Goal: Task Accomplishment & Management: Complete application form

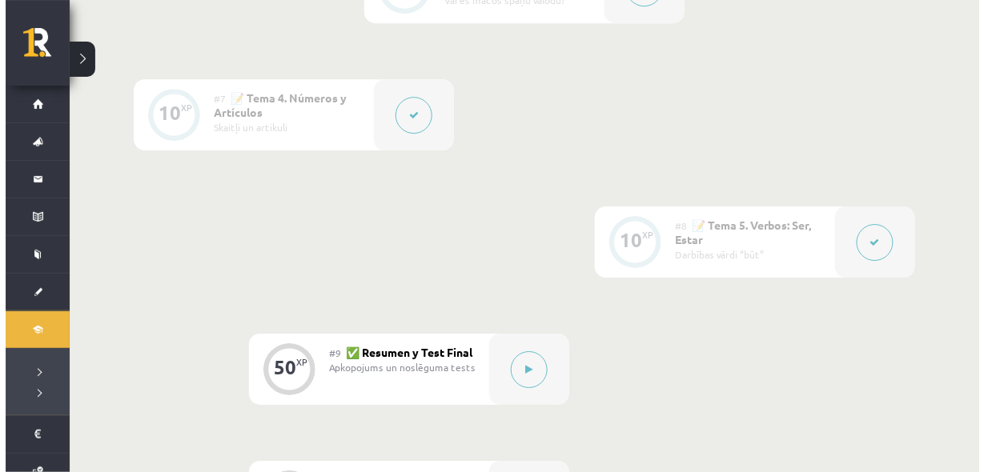
scroll to position [1281, 0]
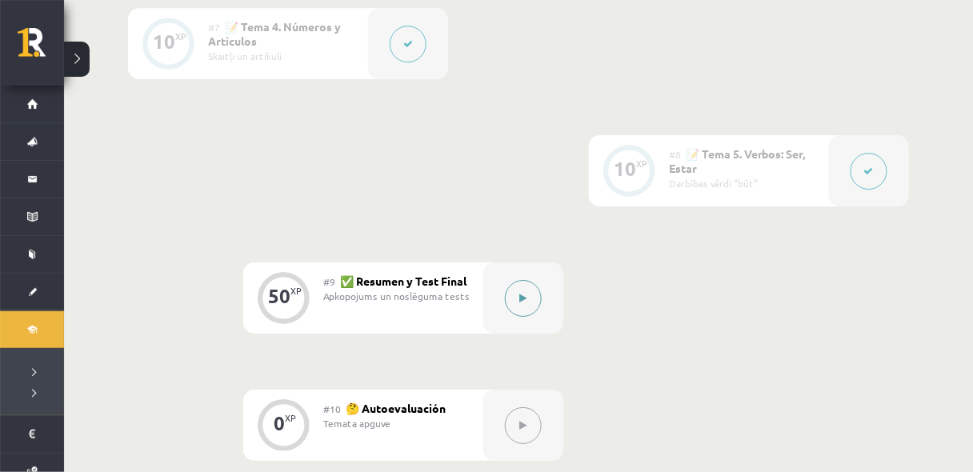
click at [526, 298] on icon at bounding box center [523, 299] width 7 height 10
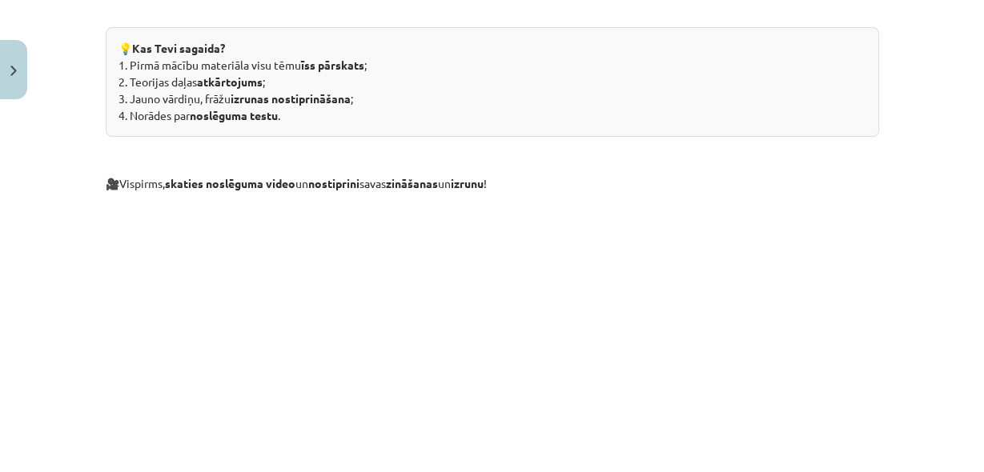
scroll to position [384, 0]
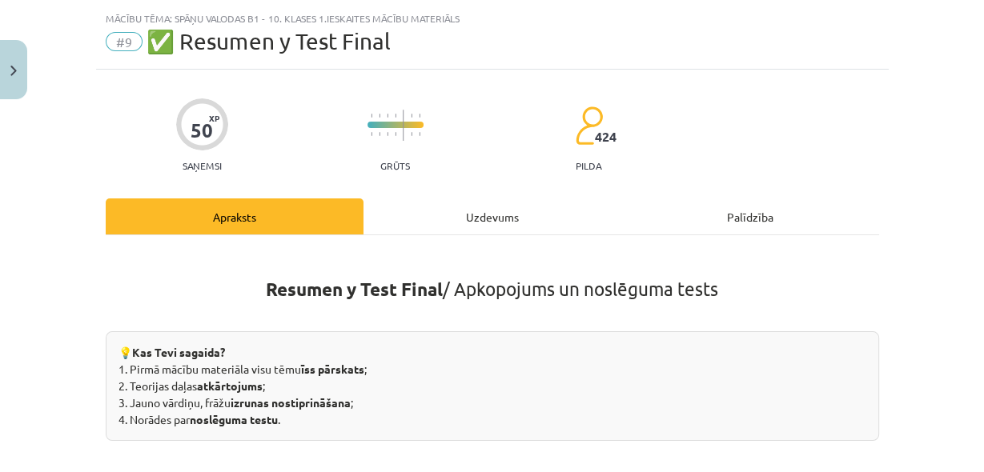
click at [431, 202] on div "Uzdevums" at bounding box center [492, 216] width 258 height 36
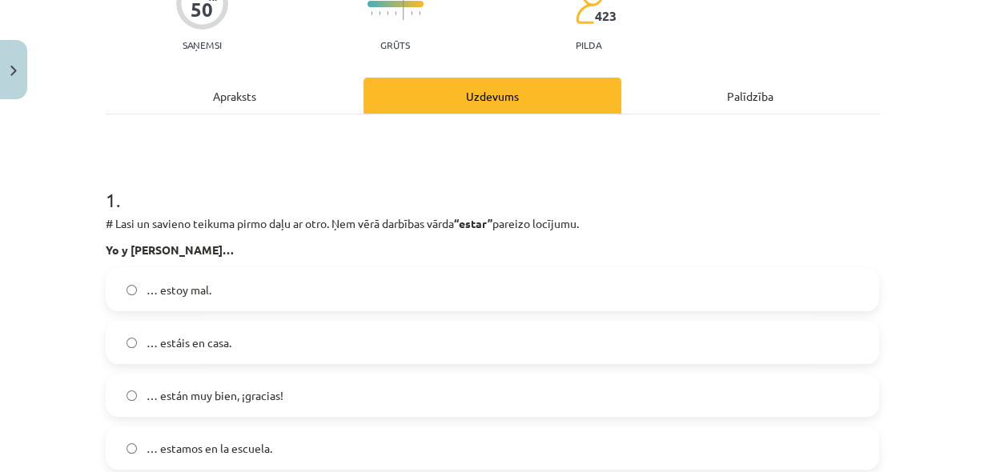
scroll to position [170, 0]
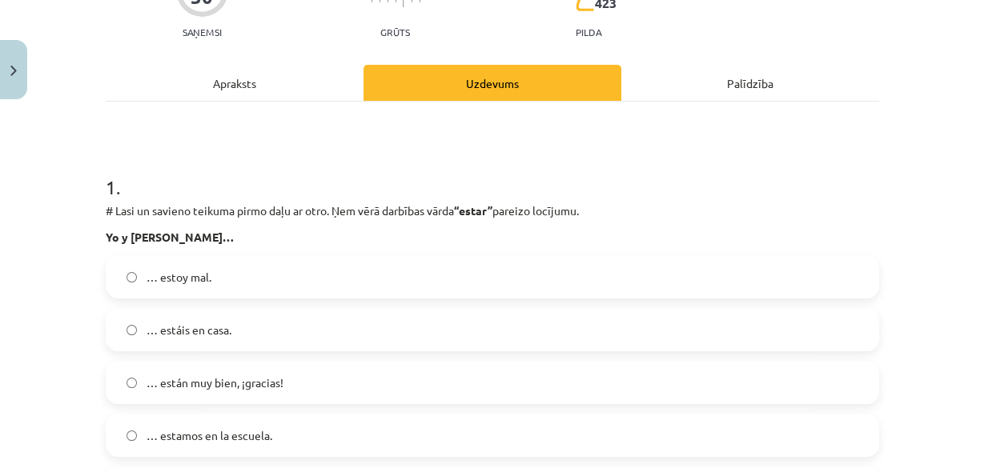
click at [239, 437] on span "… estamos en la escuela." at bounding box center [209, 435] width 126 height 17
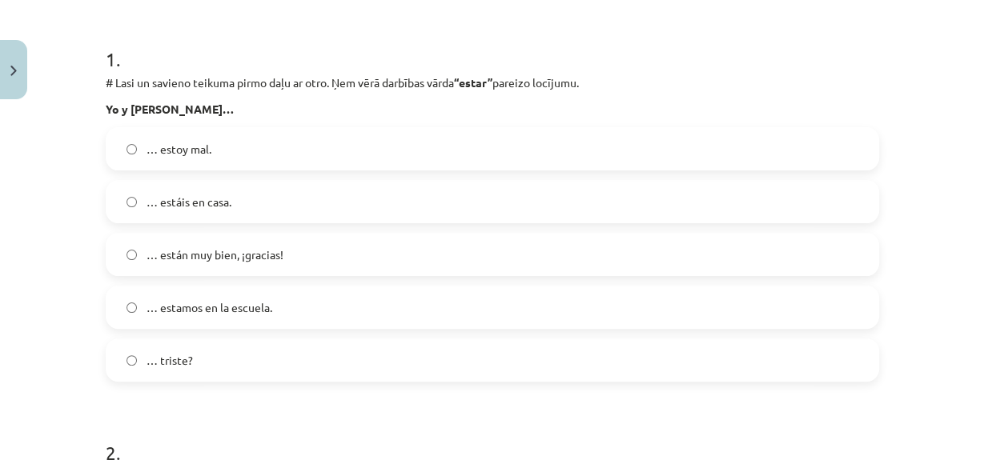
scroll to position [1281, 0]
click at [0, 299] on div "Mācību tēma: Spāņu valodas b1 - 10. klases 1.ieskaites mācību materiāls #9 ✅ Re…" at bounding box center [492, 236] width 984 height 472
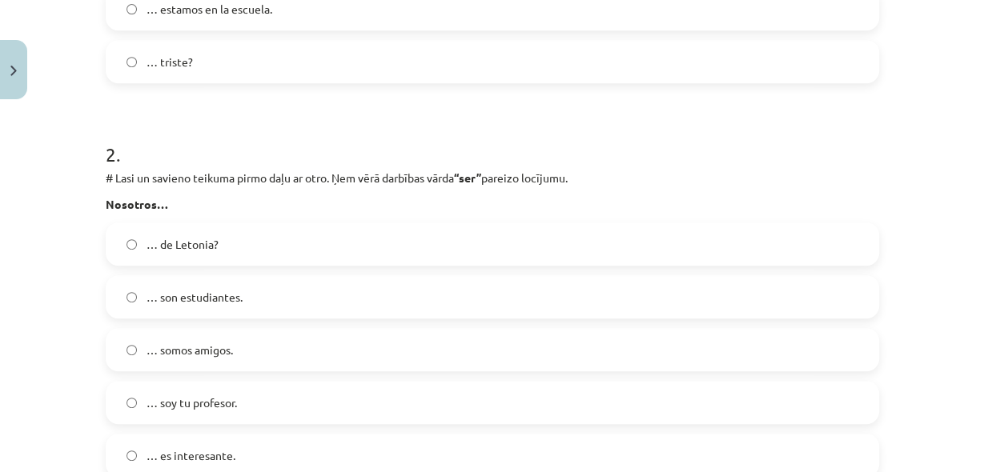
scroll to position [640, 0]
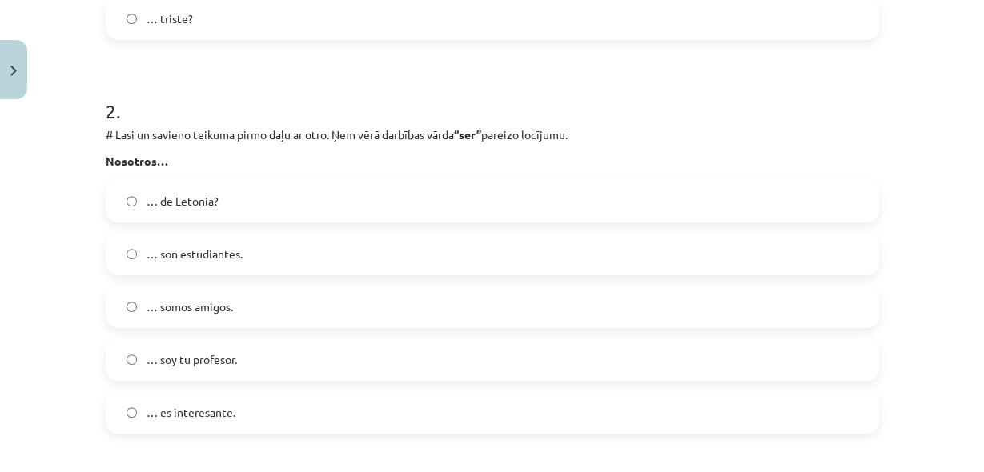
click at [179, 304] on span "… somos amigos." at bounding box center [189, 307] width 86 height 17
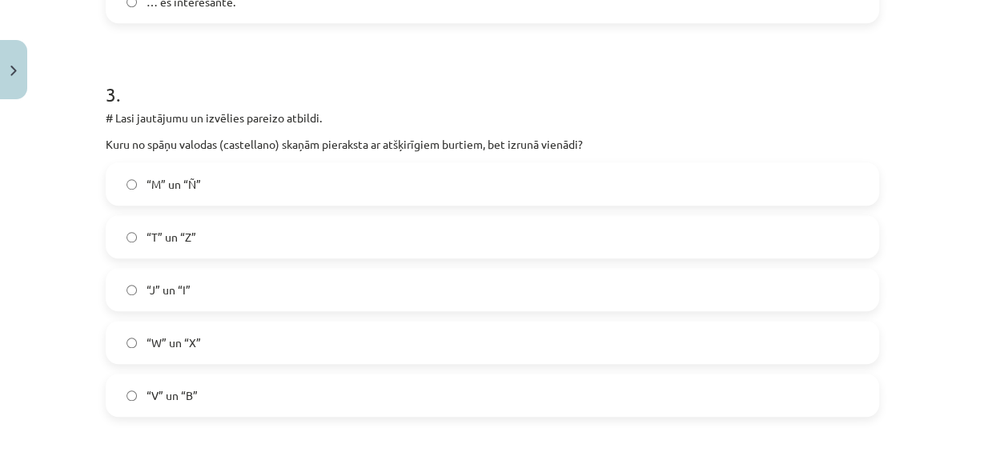
scroll to position [1067, 0]
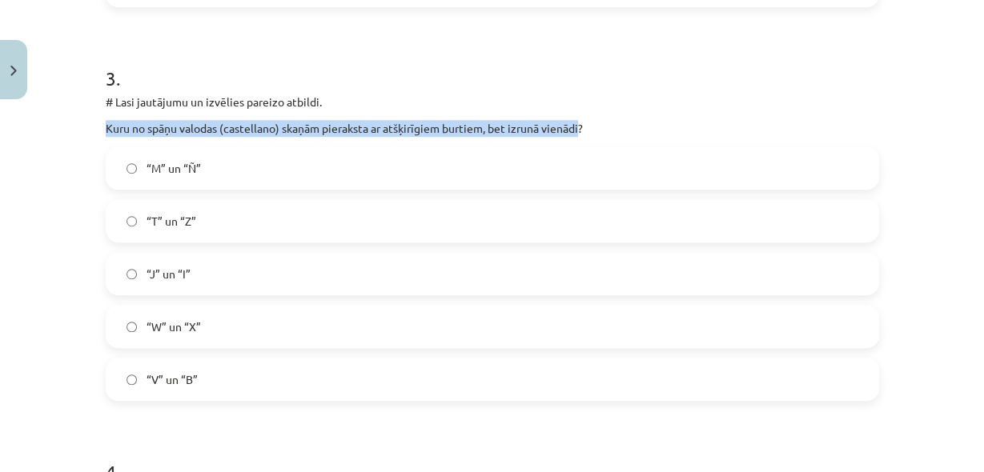
drag, startPoint x: 102, startPoint y: 126, endPoint x: 579, endPoint y: 131, distance: 476.2
click at [577, 132] on p "Kuru no spāņu valodas (castellano) skaņām pieraksta ar atšķirīgiem burtiem, bet…" at bounding box center [492, 128] width 773 height 17
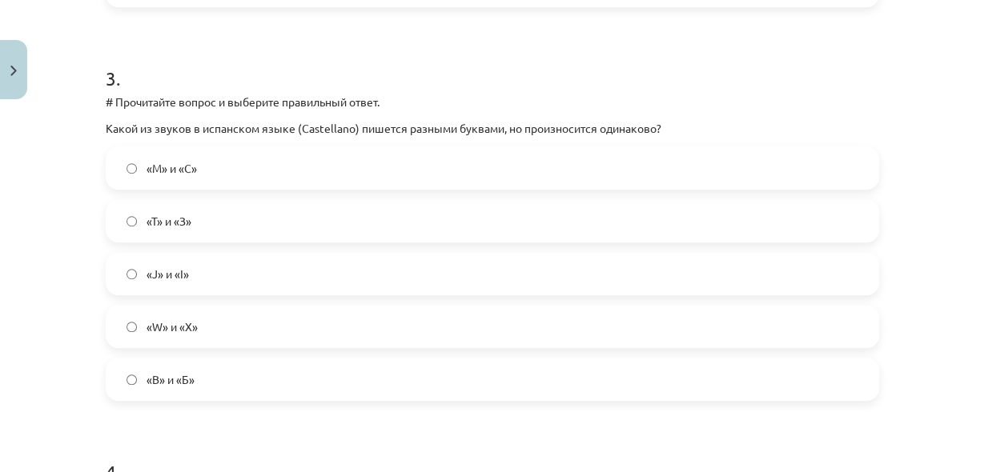
scroll to position [1301, 0]
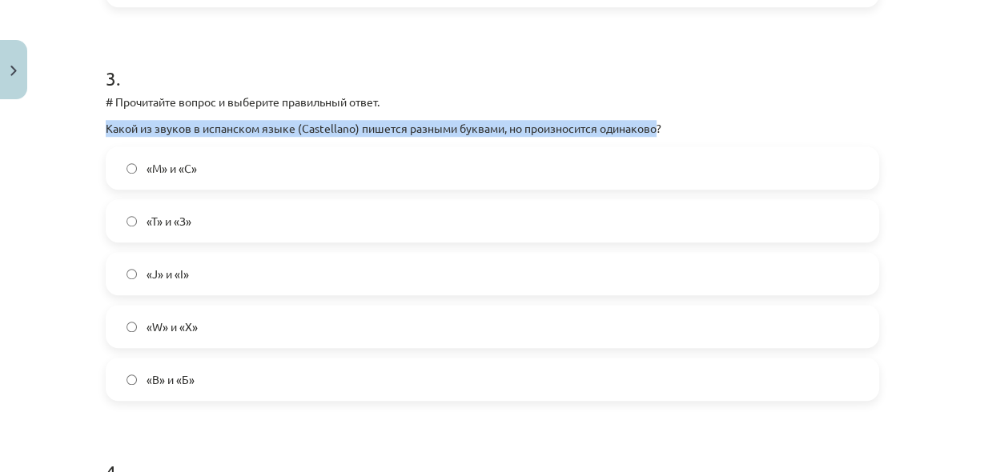
drag, startPoint x: 99, startPoint y: 131, endPoint x: 650, endPoint y: 134, distance: 550.7
click at [650, 134] on div "Тема обучения: Испанский язык b1 - 10 класс, 1-й тест, учебный материал #9 ✅ По…" at bounding box center [492, 236] width 984 height 472
copy font "Какой из звуков в испанском языке (Castellano) пишется разными буквами, но прои…"
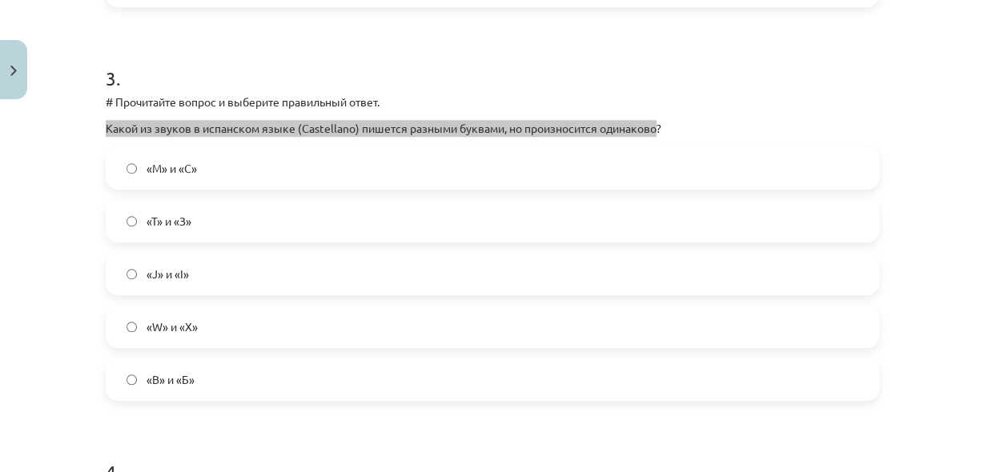
scroll to position [1281, 0]
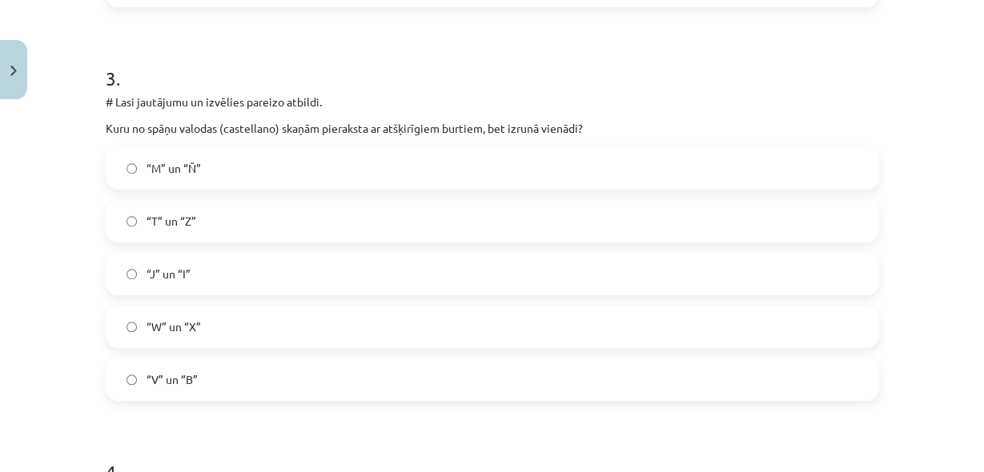
click at [322, 388] on label "“V” un “B”" at bounding box center [492, 379] width 770 height 40
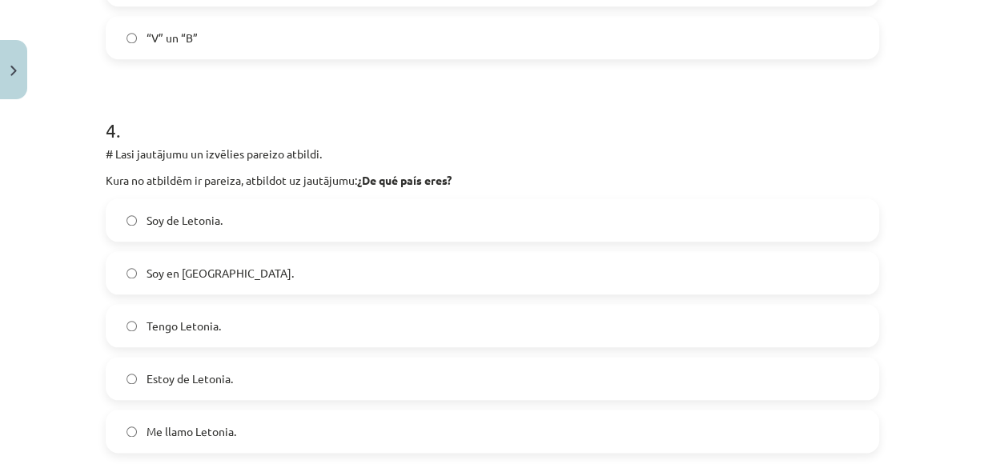
scroll to position [1451, 0]
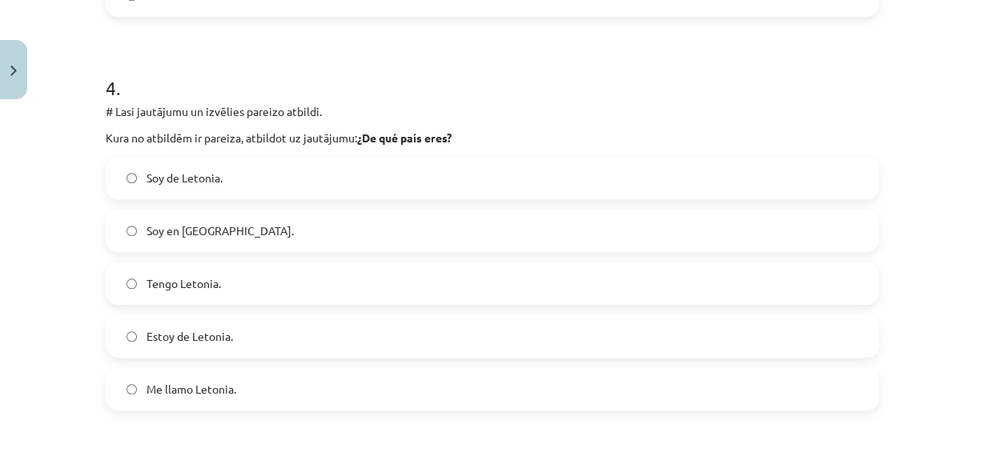
click at [415, 138] on strong "¿De qué país eres?" at bounding box center [404, 137] width 94 height 14
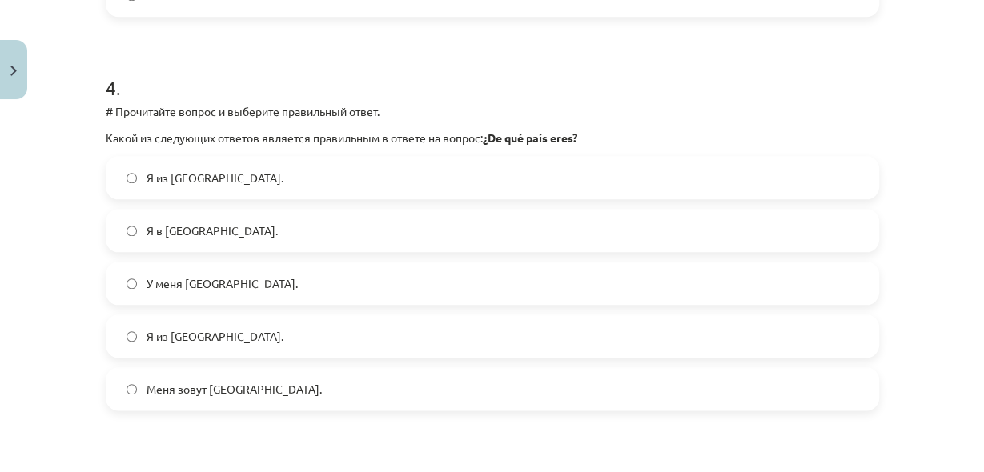
scroll to position [1281, 0]
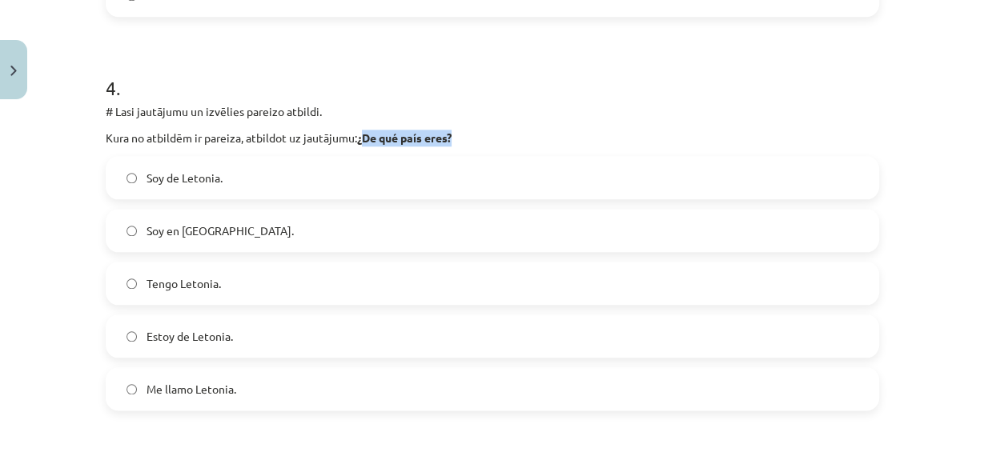
drag, startPoint x: 362, startPoint y: 134, endPoint x: 462, endPoint y: 136, distance: 100.1
click at [462, 136] on p "Kura no atbildēm ir pareiza, atbildot uz jautājumu: ¿De qué país eres?" at bounding box center [492, 138] width 773 height 17
copy strong "De qué país eres?"
click at [69, 287] on div "Mācību tēma: Spāņu valodas b1 - 10. klases 1.ieskaites mācību materiāls #9 ✅ Re…" at bounding box center [492, 236] width 984 height 472
click at [158, 179] on span "Soy de Letonia." at bounding box center [184, 178] width 76 height 17
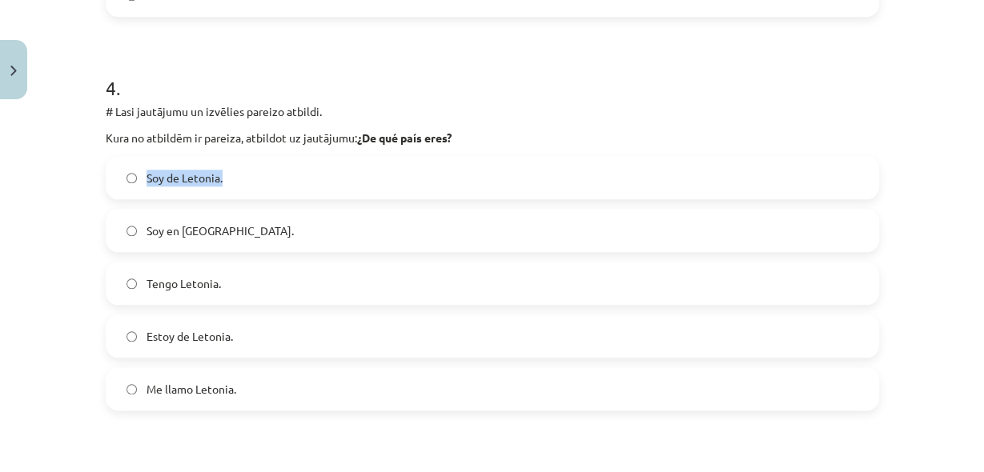
drag, startPoint x: 139, startPoint y: 176, endPoint x: 255, endPoint y: 190, distance: 116.2
click at [255, 190] on label "Soy de Letonia." at bounding box center [492, 178] width 770 height 40
copy span "Soy de Letonia."
click at [69, 251] on div "Mācību tēma: Spāņu valodas b1 - 10. klases 1.ieskaites mācību materiāls #9 ✅ Re…" at bounding box center [492, 236] width 984 height 472
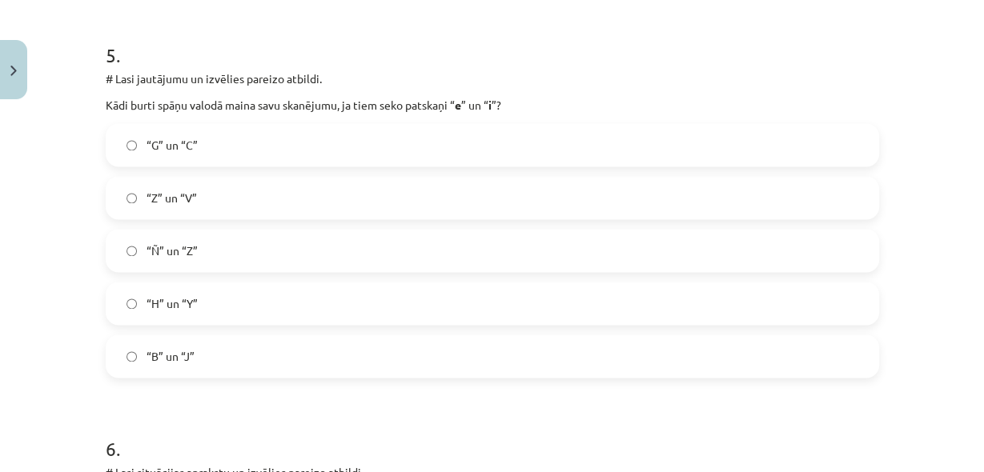
scroll to position [1878, 0]
click at [199, 139] on label "“G” un “C”" at bounding box center [492, 145] width 770 height 40
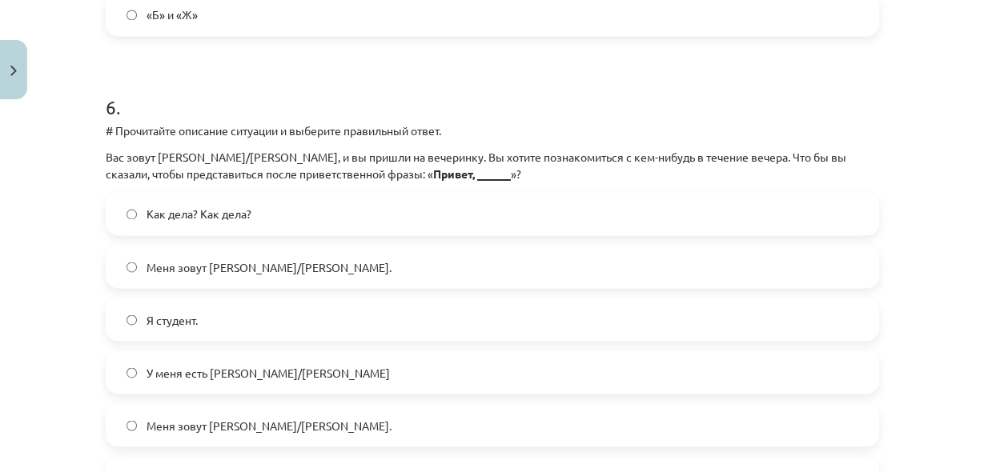
scroll to position [1281, 0]
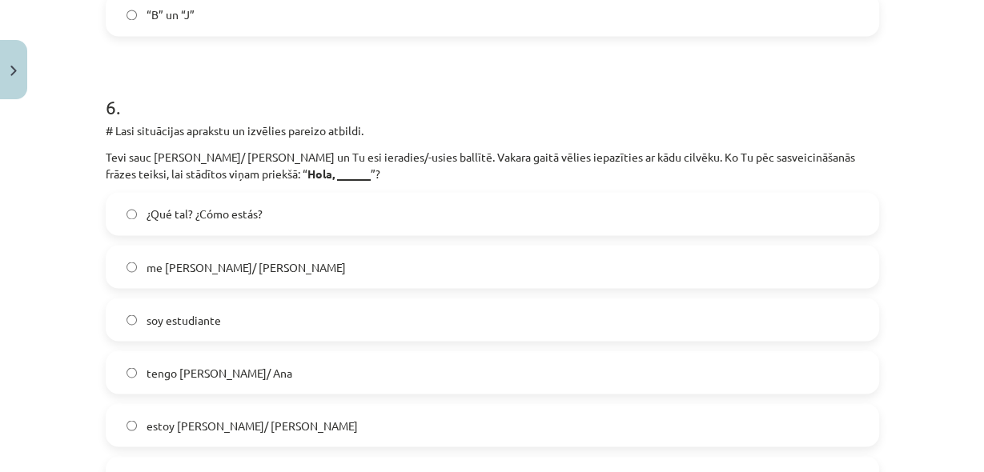
click at [553, 119] on div "6 . # Lasi situācijas aprakstu un izvēlies pareizo atbildi. Tevi sauc [PERSON_N…" at bounding box center [492, 310] width 773 height 484
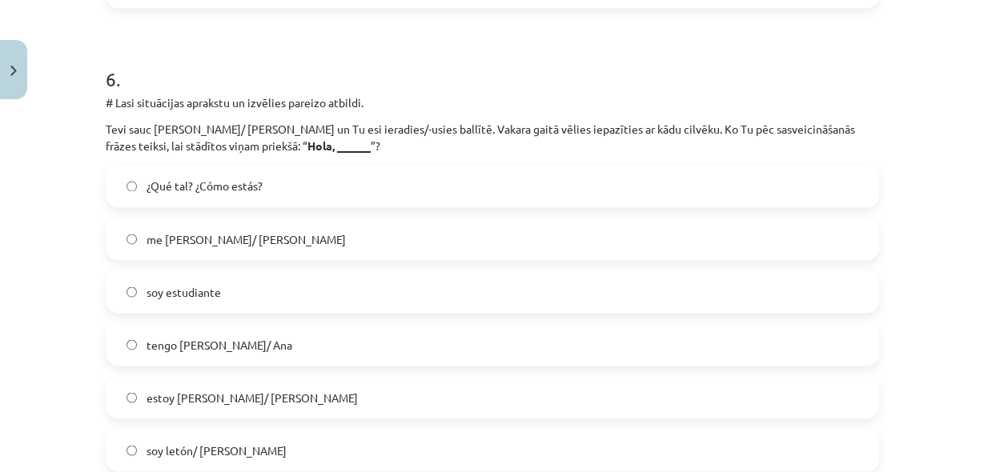
scroll to position [2262, 0]
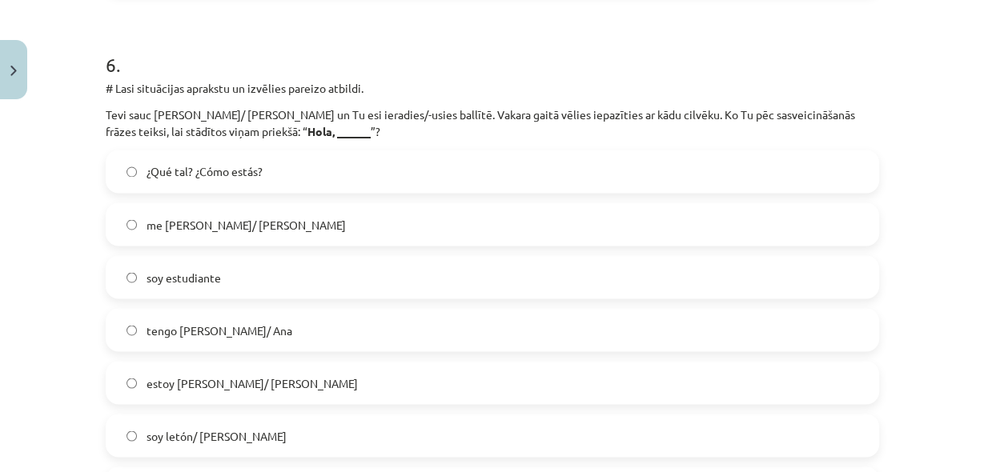
click at [244, 224] on span "me [PERSON_NAME]/ [PERSON_NAME]" at bounding box center [245, 224] width 199 height 17
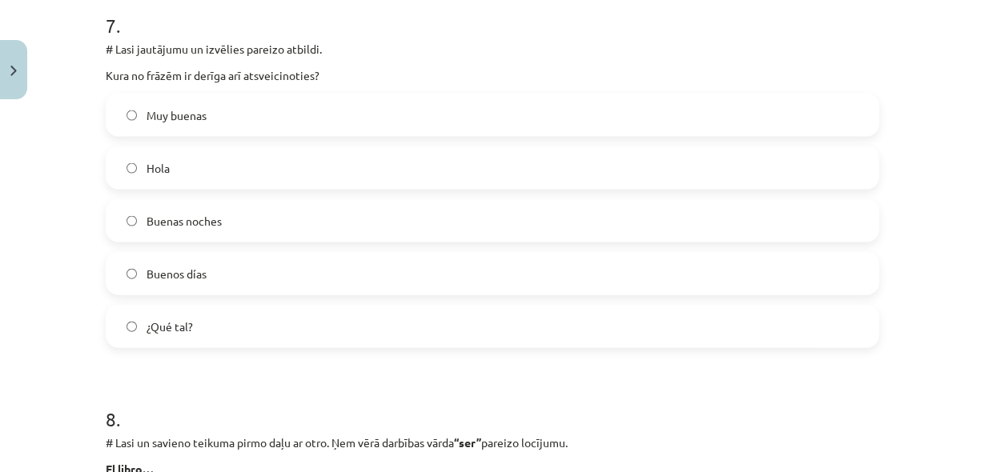
scroll to position [1281, 0]
click at [186, 228] on span "Buenas noches" at bounding box center [183, 221] width 75 height 17
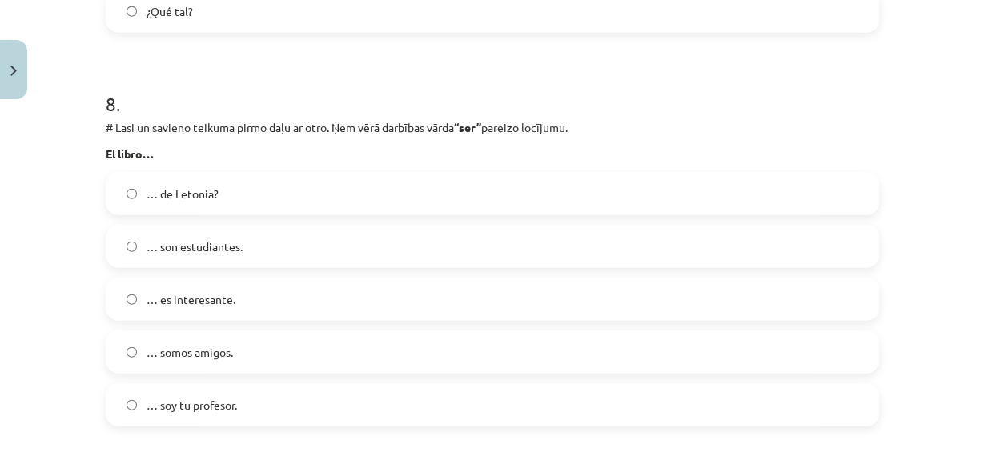
scroll to position [3158, 0]
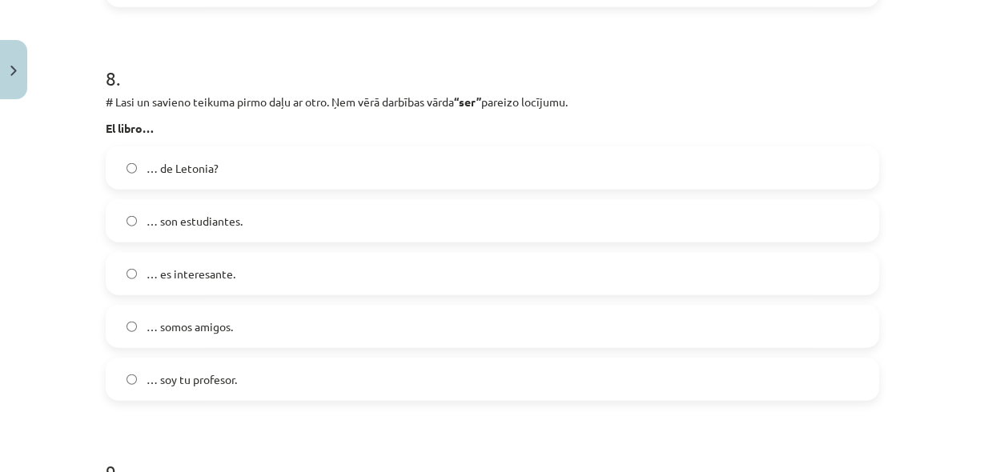
click at [189, 286] on label "… es interesante." at bounding box center [492, 274] width 770 height 40
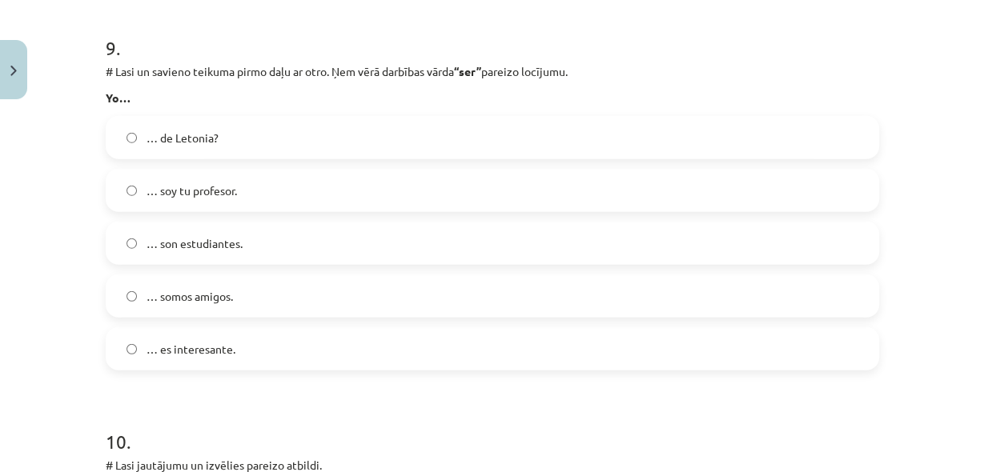
scroll to position [3586, 0]
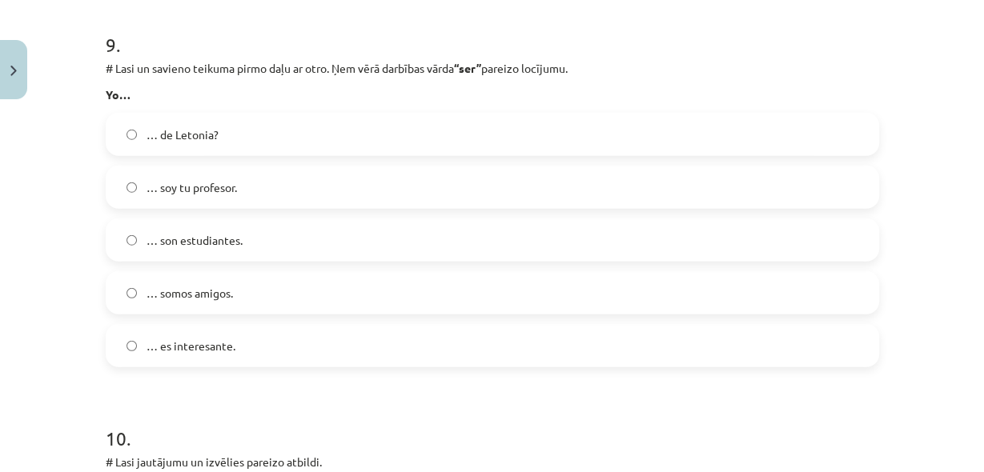
click at [140, 186] on label "… soy tu profesor." at bounding box center [492, 187] width 770 height 40
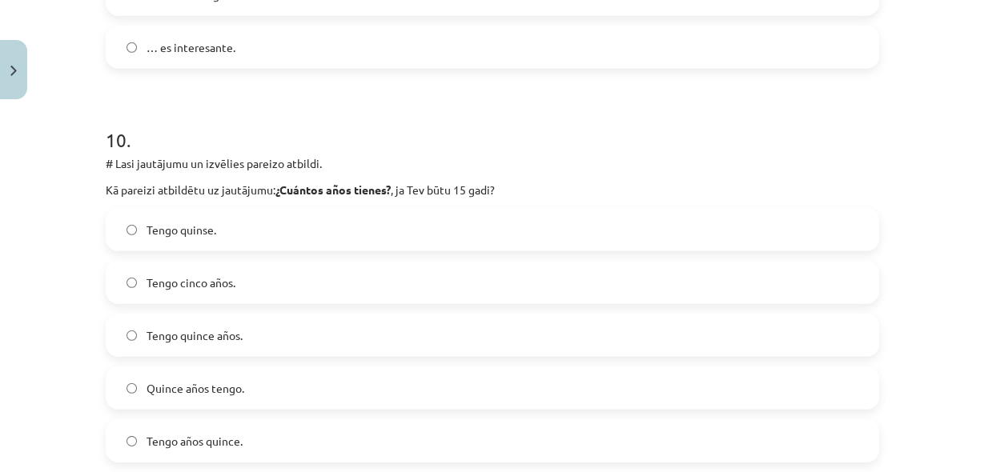
scroll to position [3927, 0]
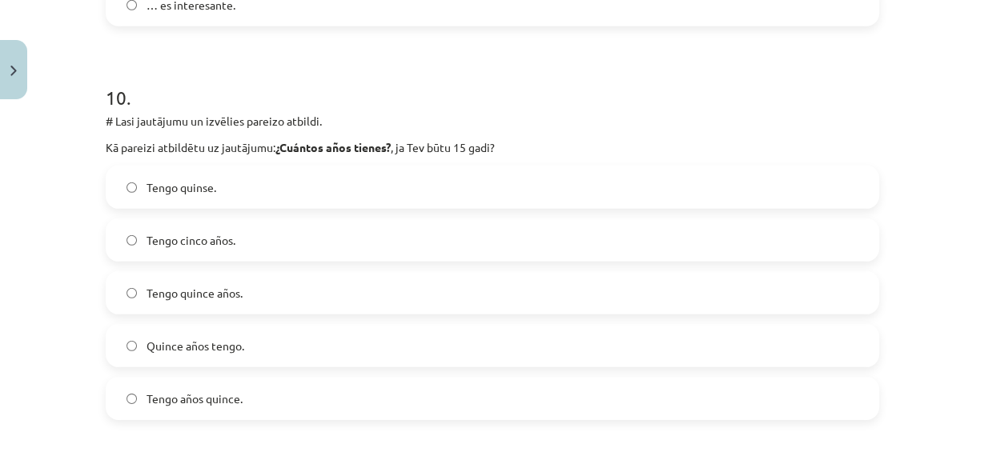
click at [237, 290] on span "Tengo quince años." at bounding box center [194, 293] width 96 height 17
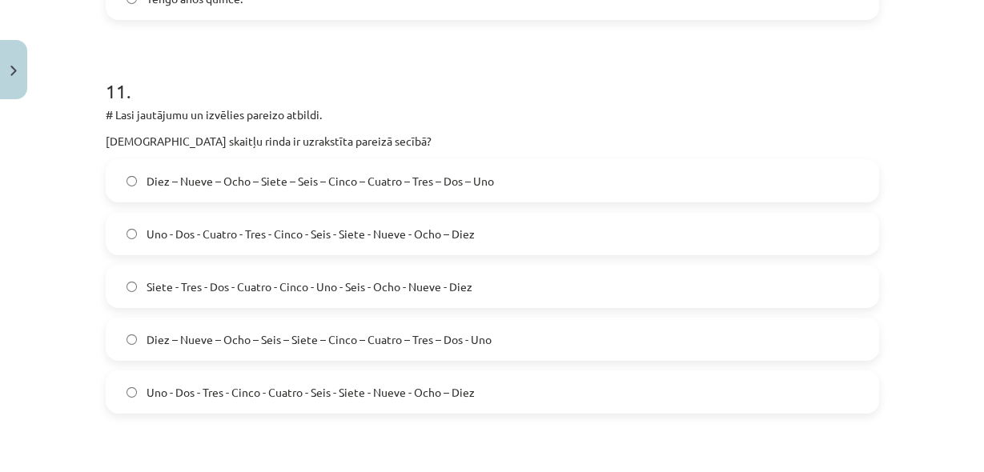
scroll to position [4354, 0]
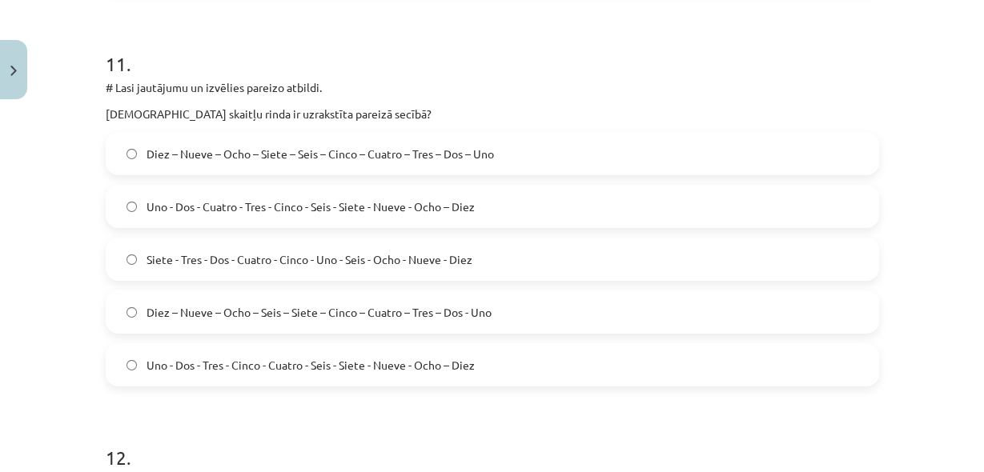
click at [447, 156] on span "Diez – Nueve – Ocho – Siete – Seis – Cinco – Cuatro – Tres – Dos – Uno" at bounding box center [319, 154] width 347 height 17
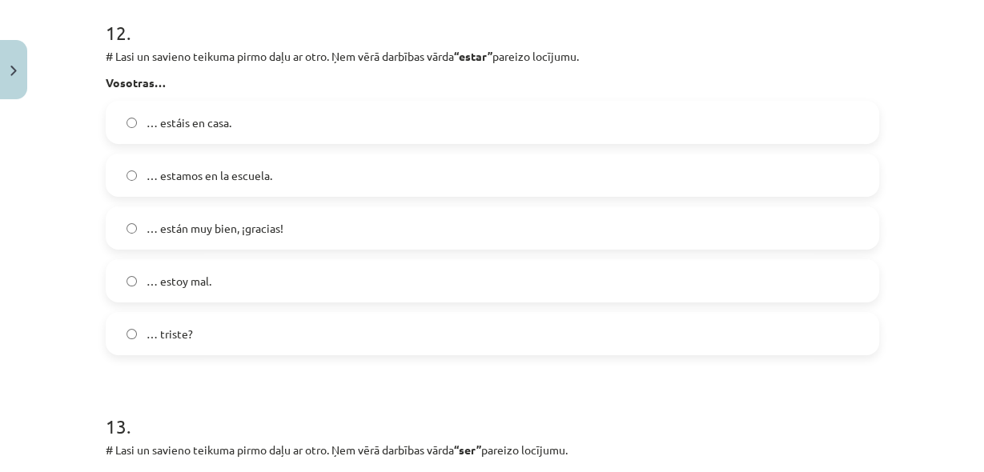
scroll to position [4781, 0]
click at [208, 110] on label "… estáis en casa." at bounding box center [492, 121] width 770 height 40
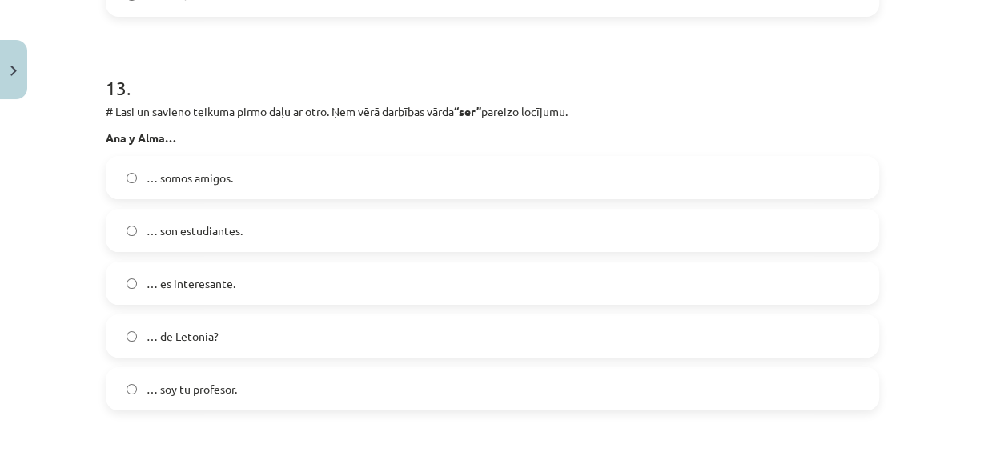
scroll to position [5156, 0]
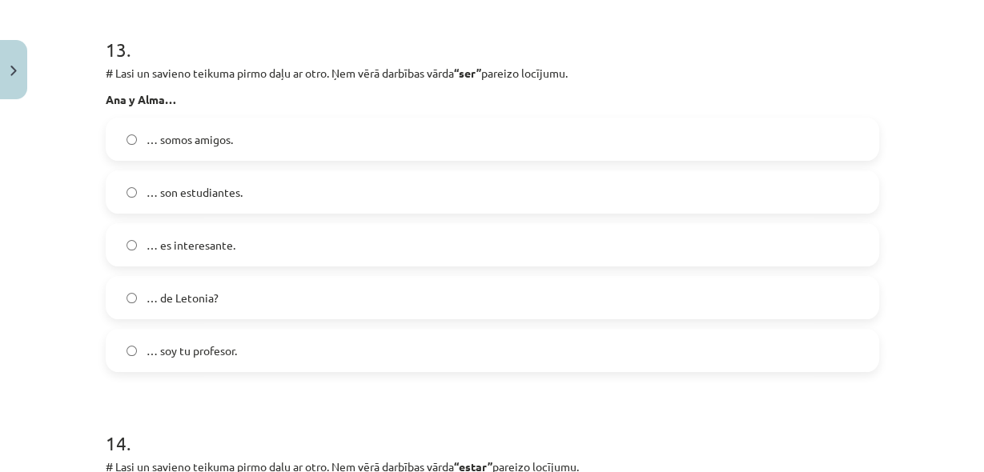
click at [56, 247] on div "Mācību tēma: Spāņu valodas b1 - 10. klases 1.ieskaites mācību materiāls #9 ✅ Re…" at bounding box center [492, 236] width 984 height 472
click at [173, 190] on span "… son estudiantes." at bounding box center [194, 192] width 96 height 17
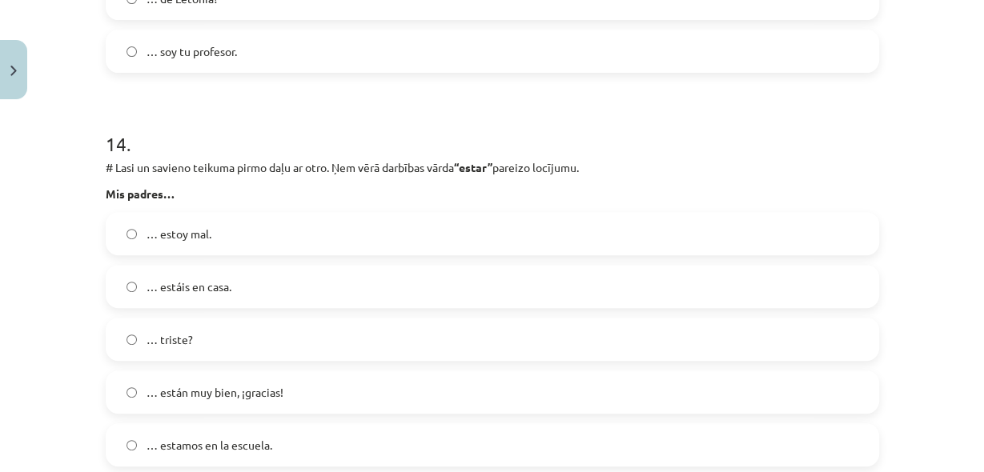
scroll to position [5498, 0]
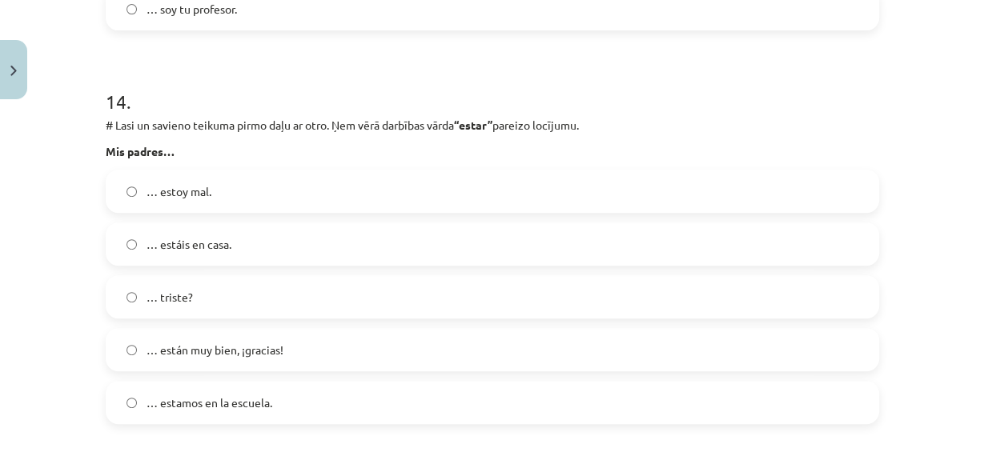
click at [191, 353] on span "… están muy bien, ¡gracias!" at bounding box center [214, 350] width 137 height 17
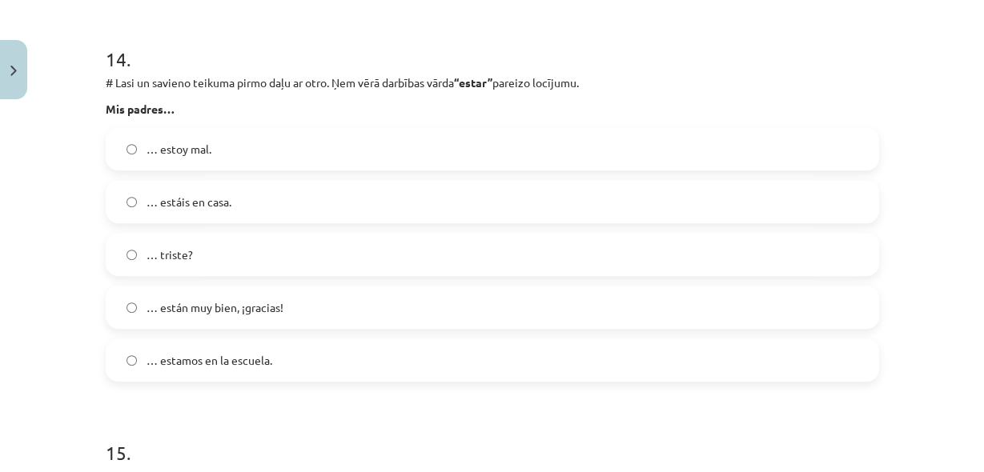
scroll to position [1281, 0]
drag, startPoint x: 100, startPoint y: 105, endPoint x: 159, endPoint y: 105, distance: 59.2
click at [159, 105] on b "Mis padres…" at bounding box center [140, 109] width 69 height 14
copy b "Mis padres"
click at [26, 321] on div "Mācību tēma: Spāņu valodas b1 - 10. klases 1.ieskaites mācību materiāls #9 ✅ Re…" at bounding box center [492, 236] width 984 height 472
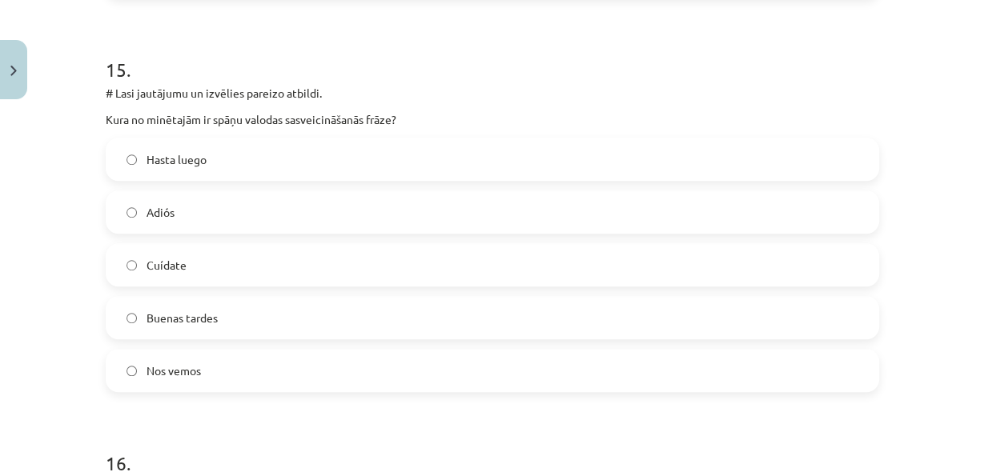
scroll to position [5924, 0]
click at [826, 37] on h1 "15 ." at bounding box center [492, 55] width 773 height 50
click at [185, 327] on label "Buenas tardes" at bounding box center [492, 317] width 770 height 40
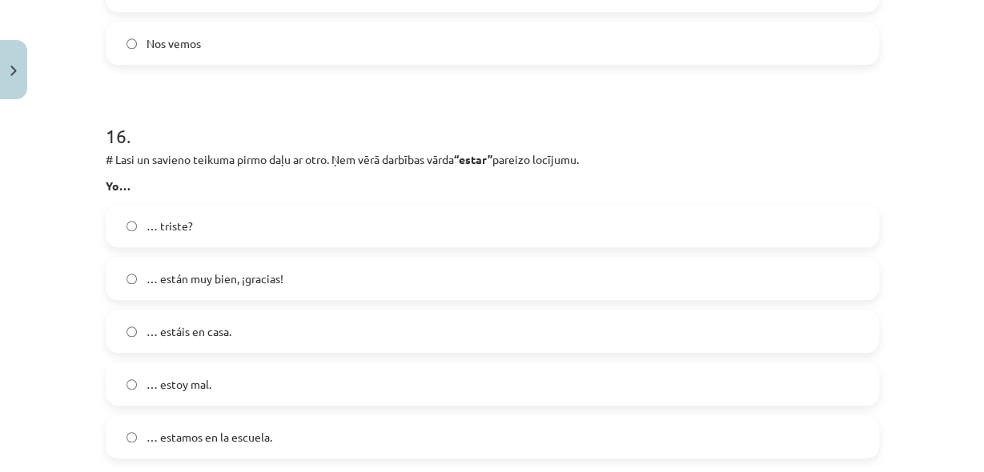
scroll to position [6266, 0]
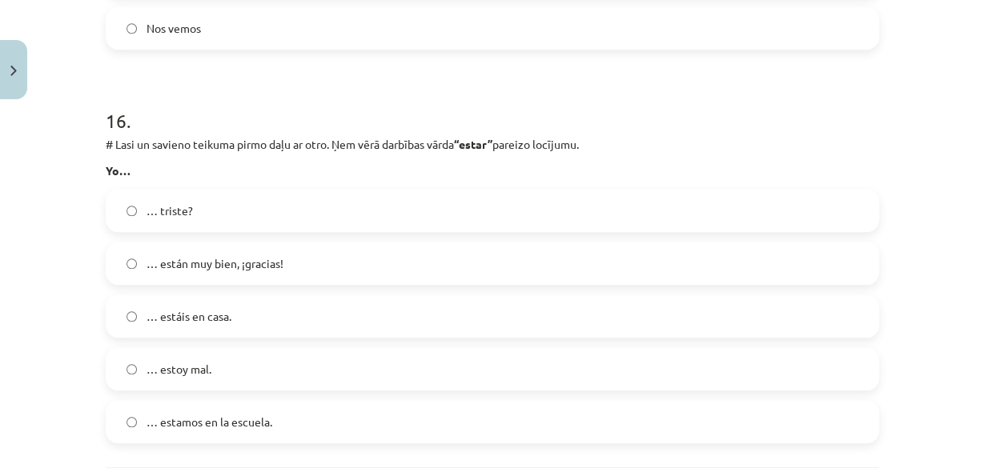
click at [179, 367] on span "… estoy mal." at bounding box center [178, 369] width 65 height 17
click at [351, 194] on label "… triste?" at bounding box center [492, 210] width 770 height 40
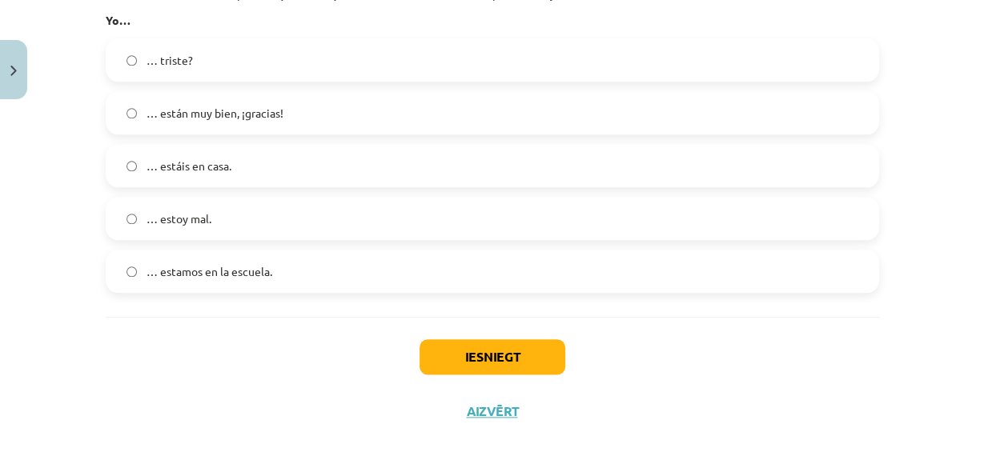
scroll to position [6421, 0]
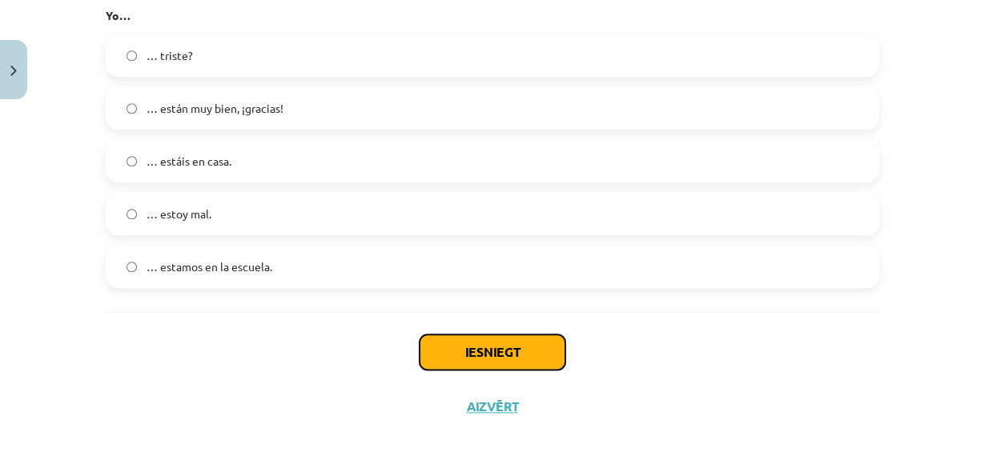
click at [468, 351] on button "Iesniegt" at bounding box center [492, 352] width 146 height 35
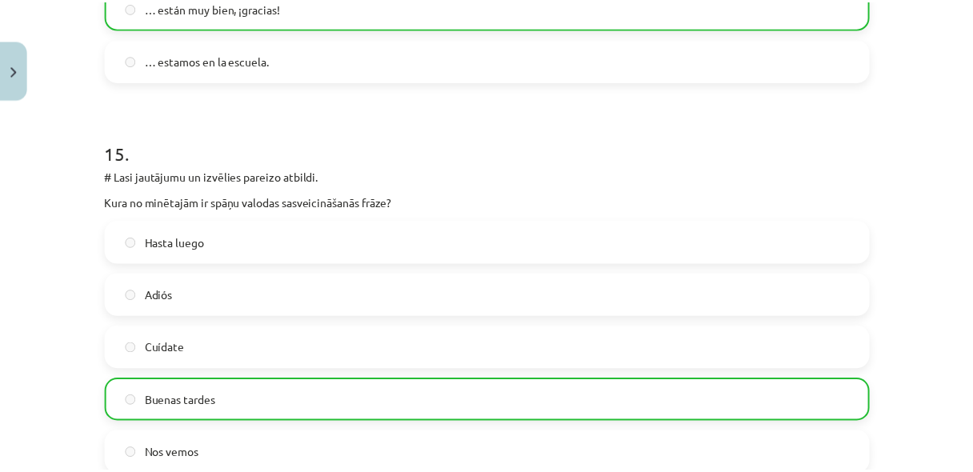
scroll to position [6472, 0]
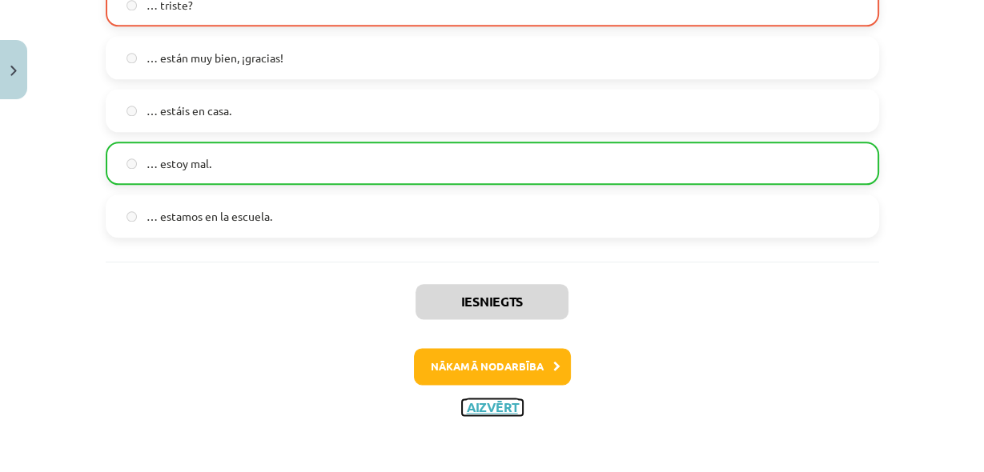
click at [496, 408] on button "Aizvērt" at bounding box center [492, 407] width 61 height 16
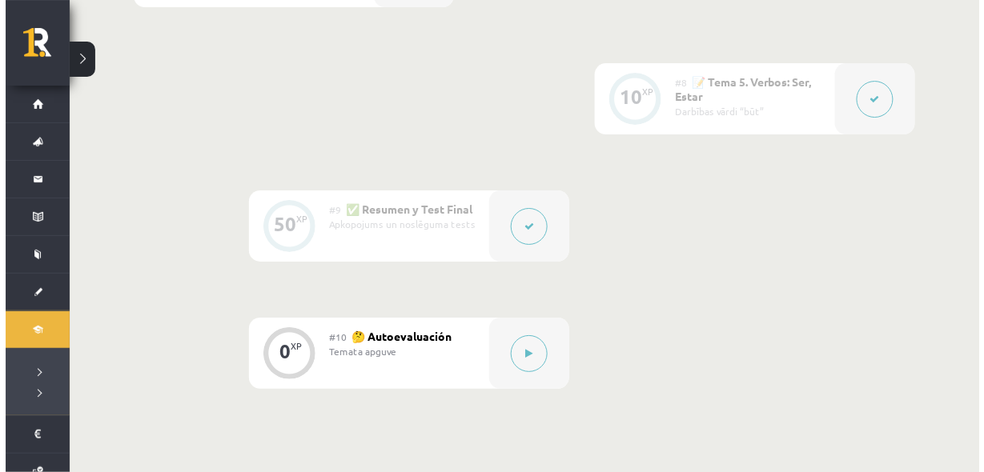
scroll to position [1549, 0]
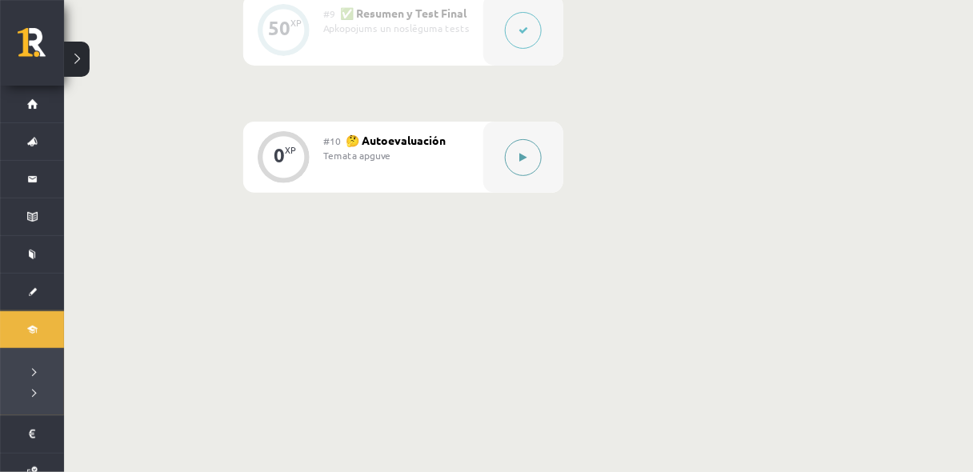
click at [530, 155] on button at bounding box center [523, 157] width 37 height 37
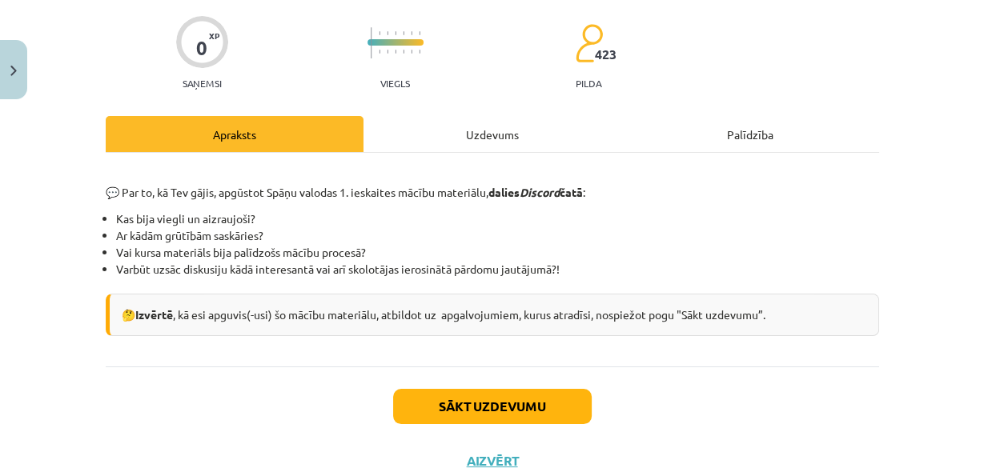
scroll to position [173, 0]
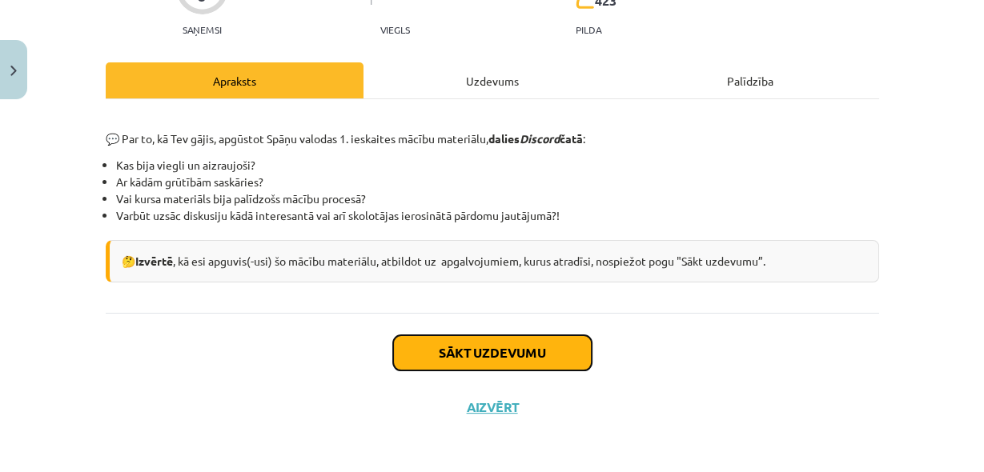
click at [524, 335] on button "Sākt uzdevumu" at bounding box center [492, 352] width 198 height 35
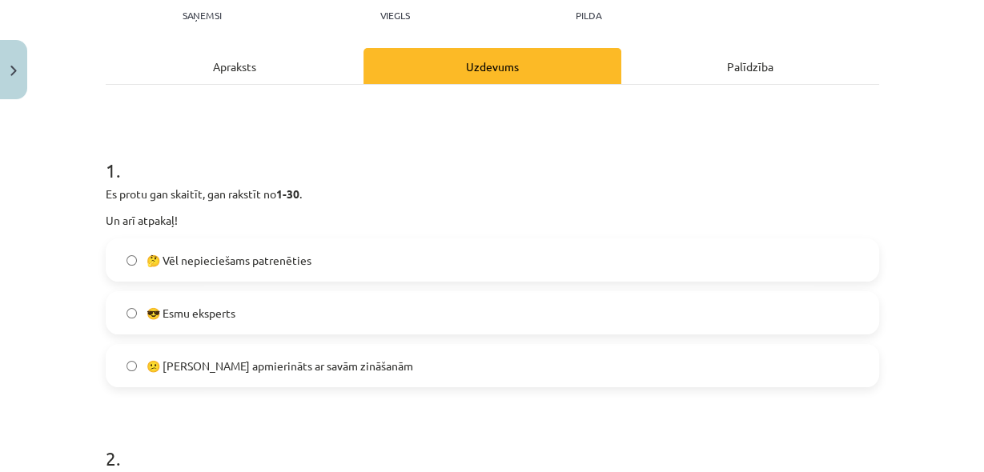
scroll to position [210, 0]
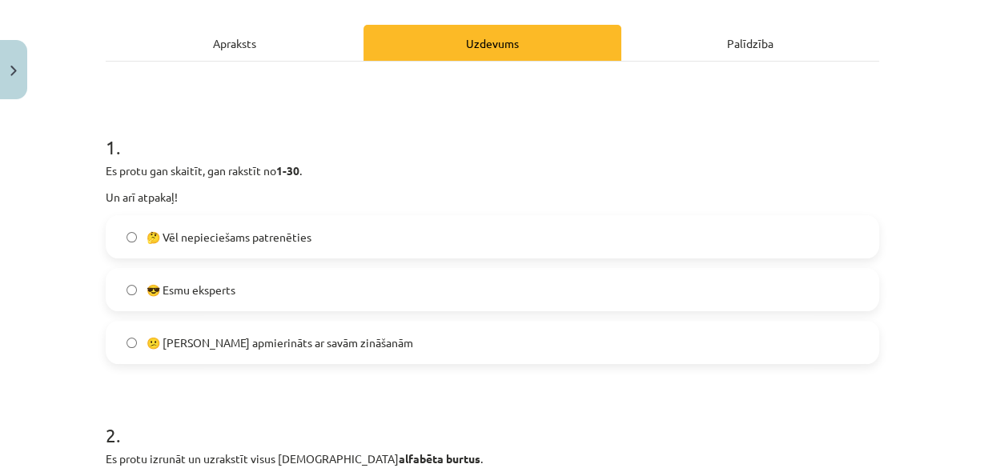
click at [150, 229] on span "🤔 Vēl nepieciešams patrenēties" at bounding box center [228, 237] width 165 height 17
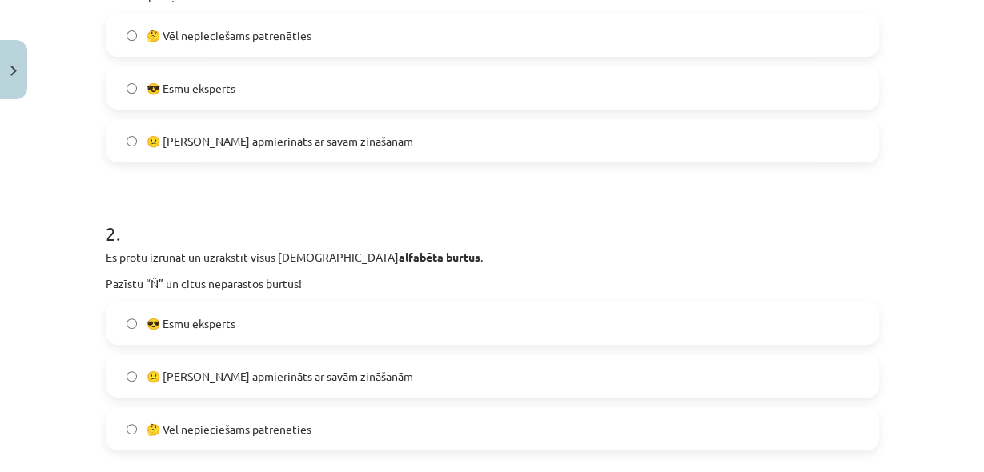
scroll to position [467, 0]
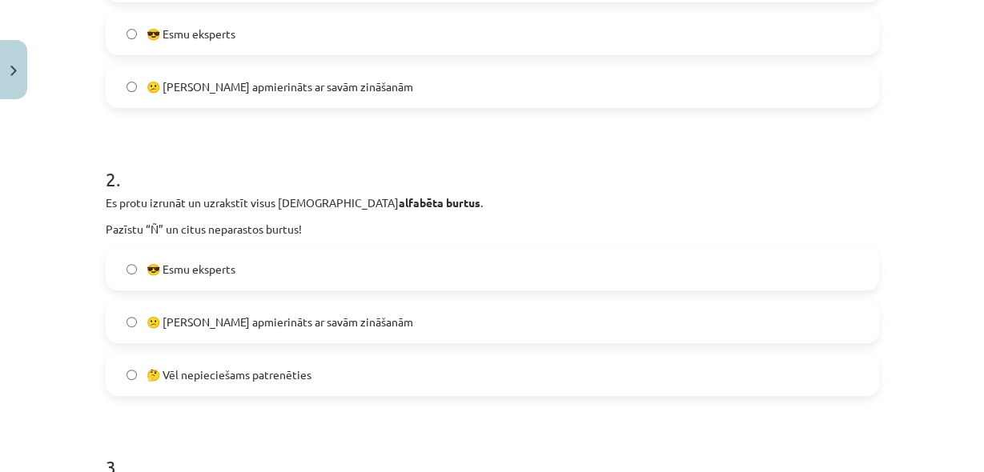
click at [254, 271] on label "😎 Esmu eksperts" at bounding box center [492, 269] width 770 height 40
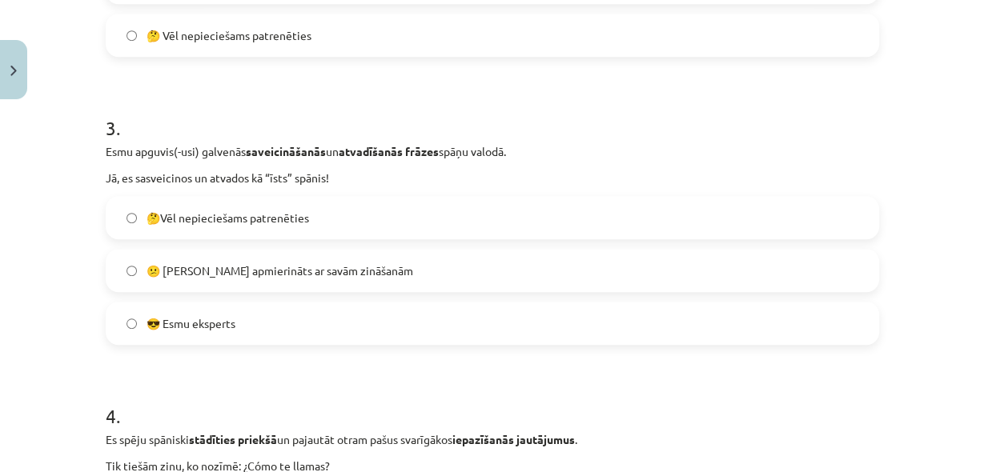
scroll to position [808, 0]
click at [243, 215] on span "🤔Vēl nepieciešams patrenēties" at bounding box center [227, 216] width 162 height 17
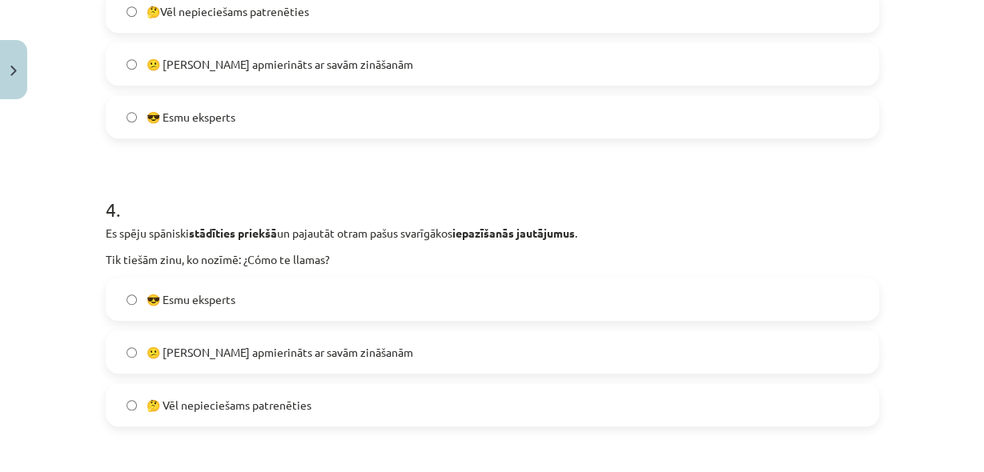
scroll to position [1021, 0]
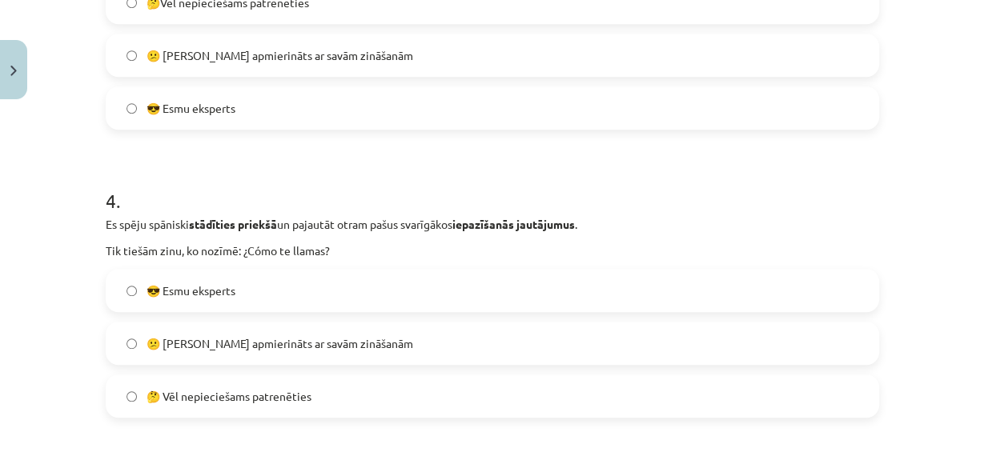
click at [196, 294] on span "😎 Esmu eksperts" at bounding box center [190, 291] width 89 height 17
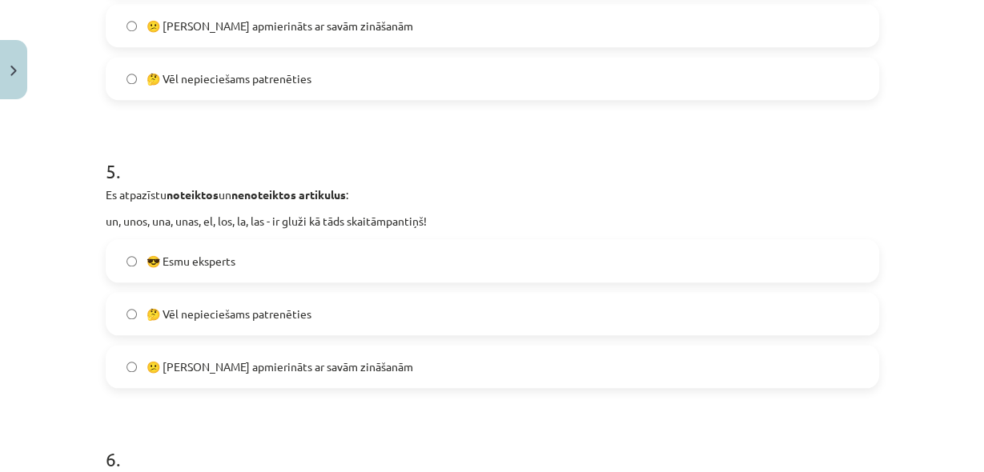
scroll to position [1363, 0]
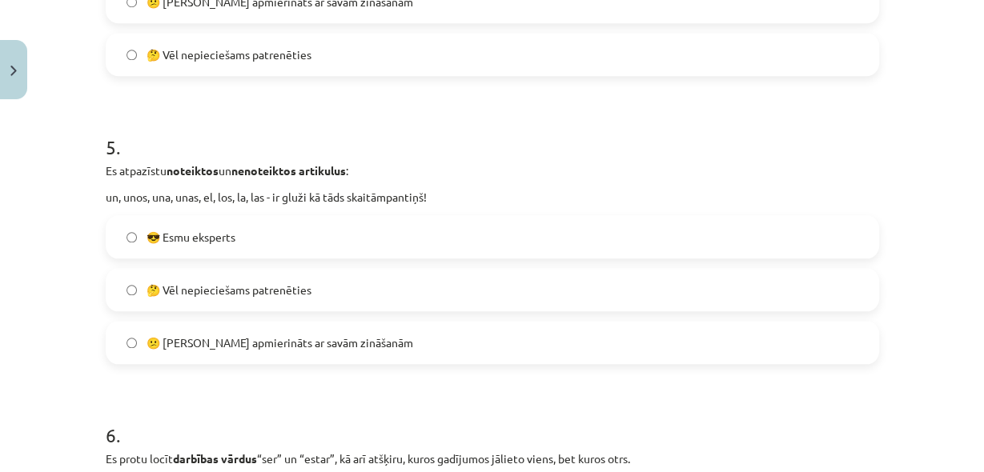
click at [267, 233] on label "😎 Esmu eksperts" at bounding box center [492, 237] width 770 height 40
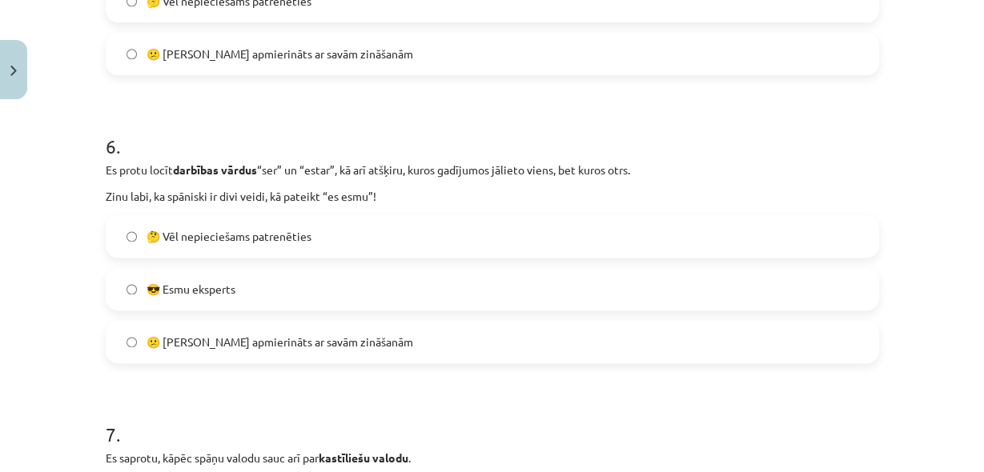
scroll to position [1662, 0]
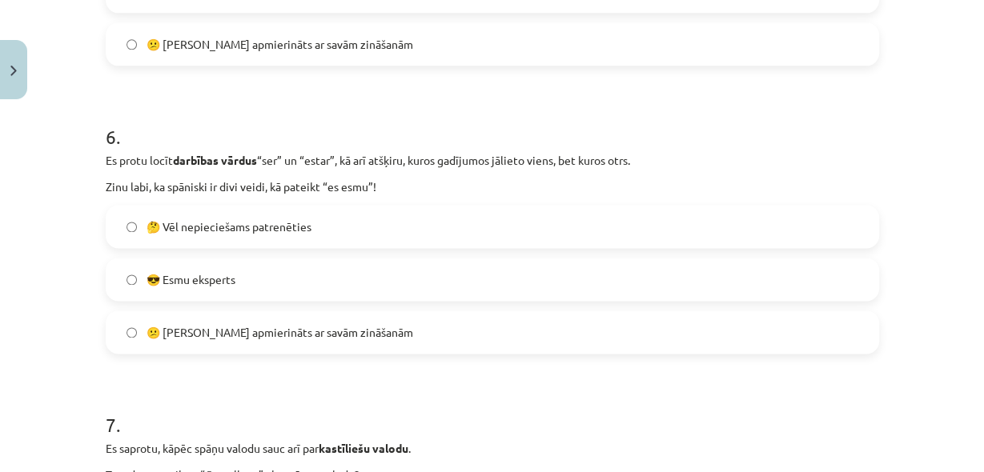
click at [251, 220] on span "🤔 Vēl nepieciešams patrenēties" at bounding box center [228, 227] width 165 height 17
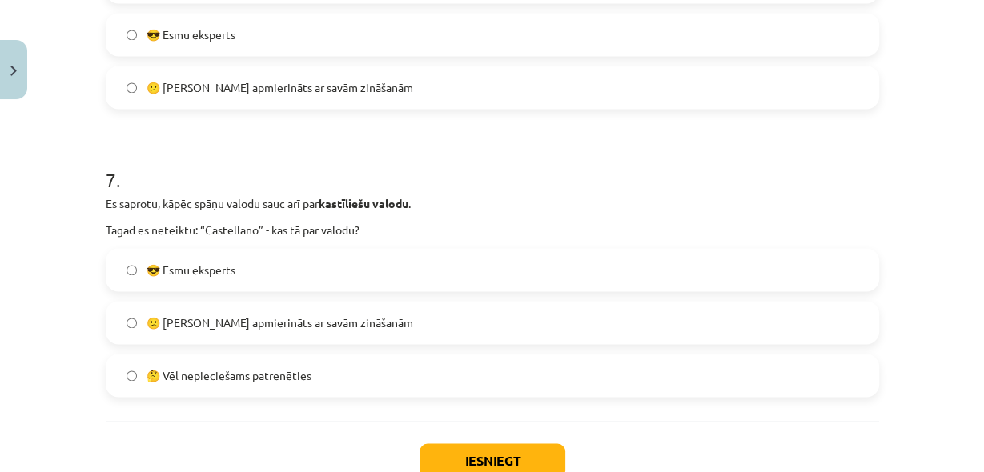
scroll to position [1918, 0]
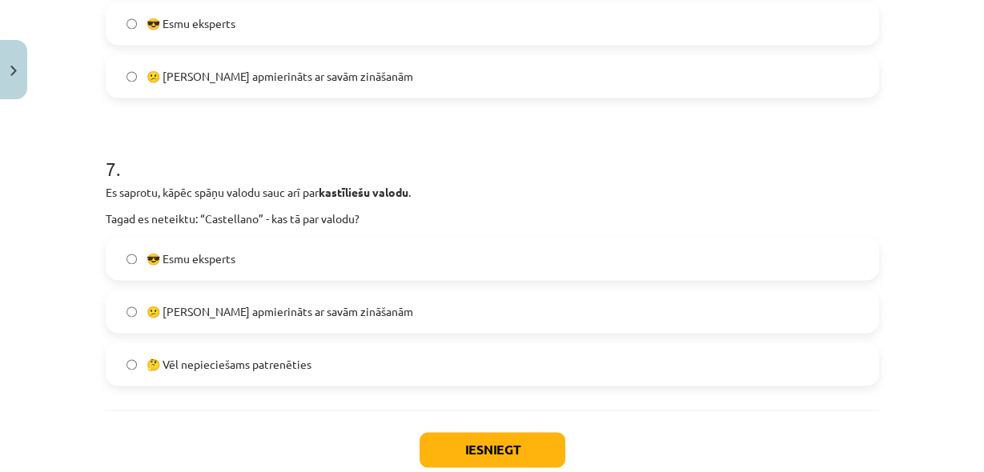
click at [296, 259] on label "😎 Esmu eksperts" at bounding box center [492, 259] width 770 height 40
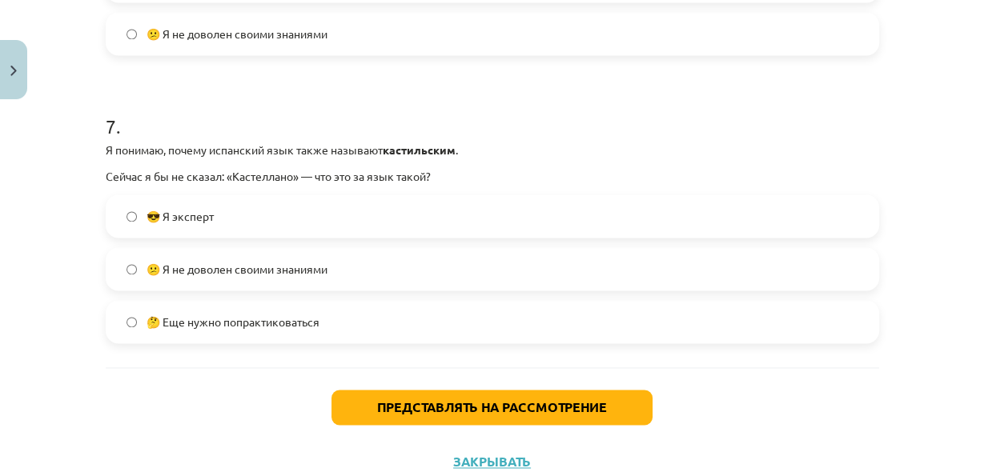
scroll to position [1549, 0]
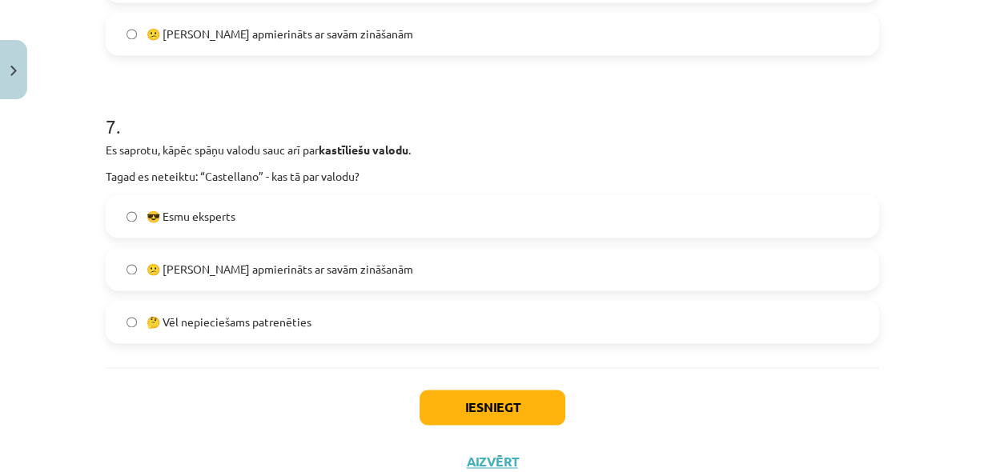
click at [455, 117] on h1 "7 ." at bounding box center [492, 112] width 773 height 50
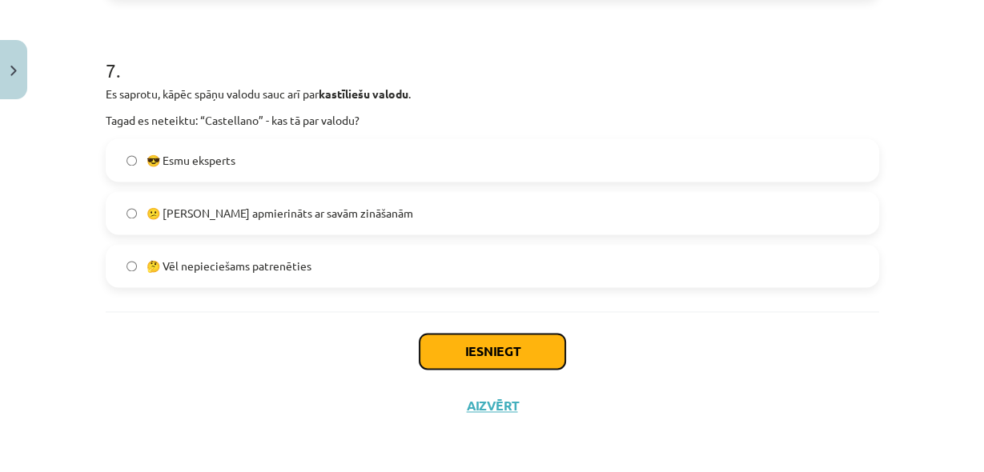
click at [526, 351] on button "Iesniegt" at bounding box center [492, 351] width 146 height 35
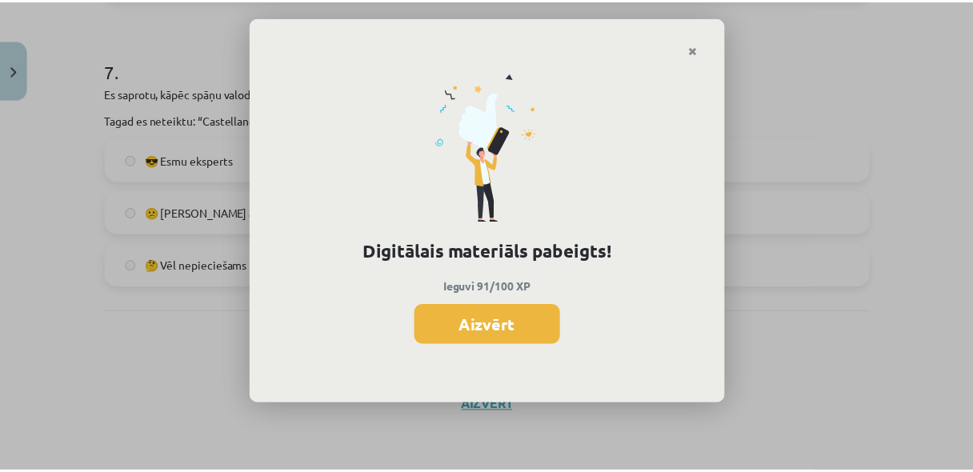
scroll to position [1512, 0]
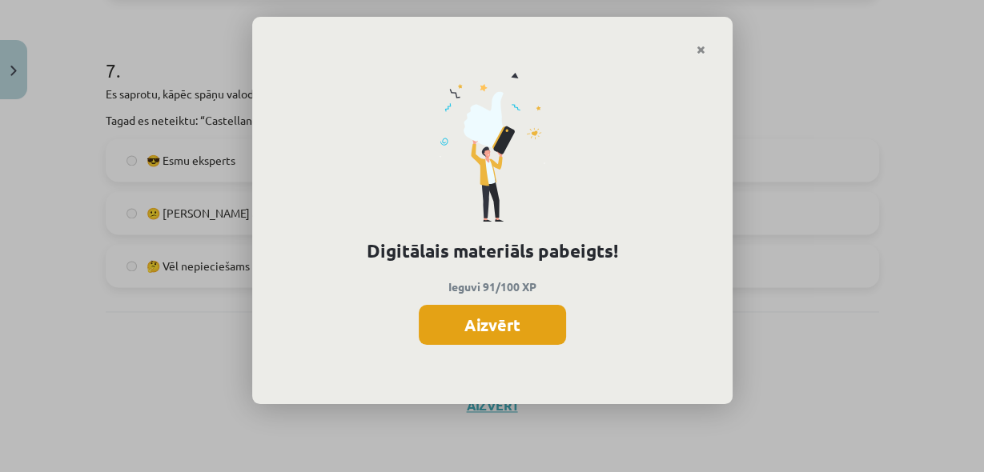
click at [538, 330] on button "Aizvērt" at bounding box center [492, 325] width 147 height 40
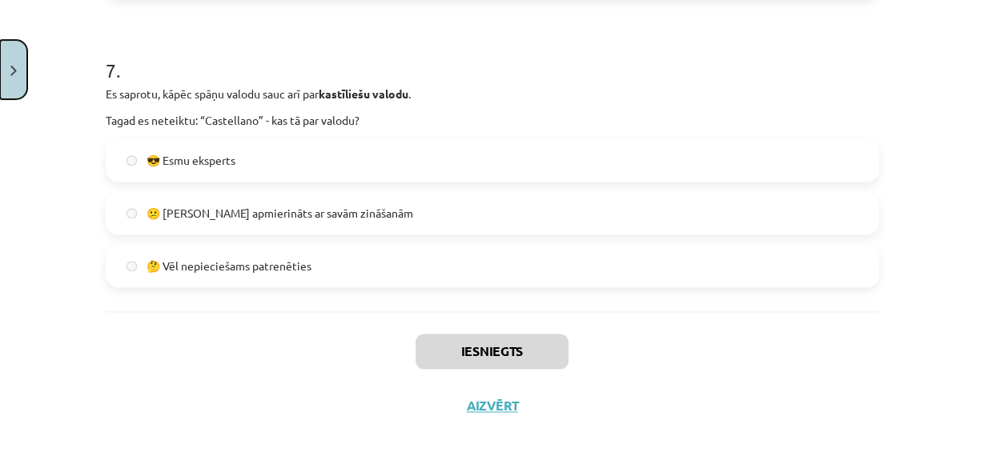
click at [22, 63] on button "Close" at bounding box center [13, 69] width 27 height 59
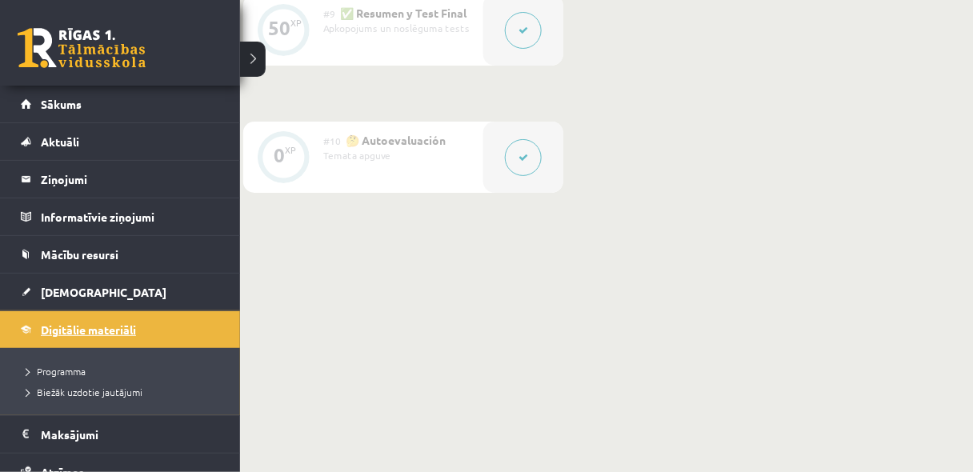
click at [60, 330] on span "Digitālie materiāli" at bounding box center [88, 330] width 95 height 14
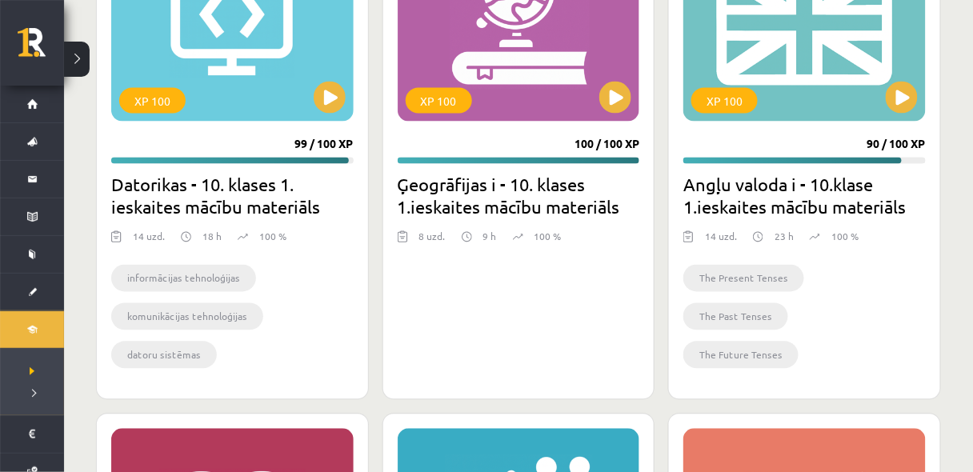
scroll to position [341, 0]
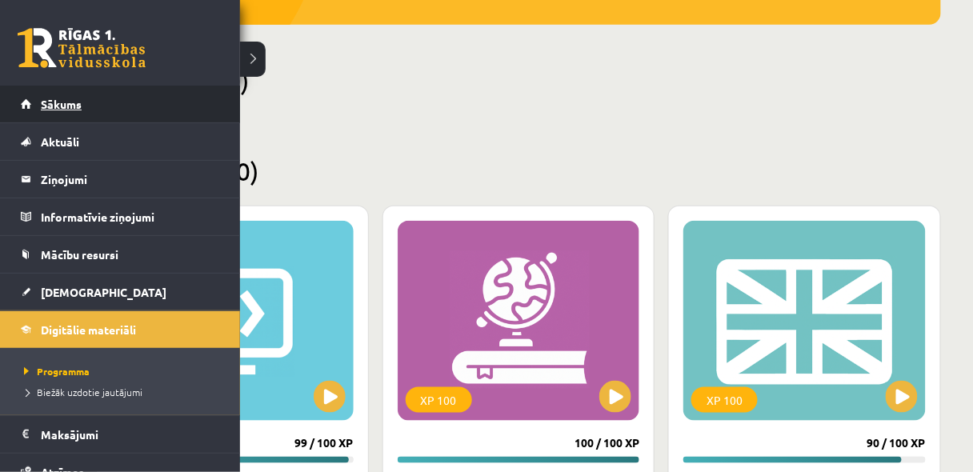
click at [68, 104] on span "Sākums" at bounding box center [61, 104] width 41 height 14
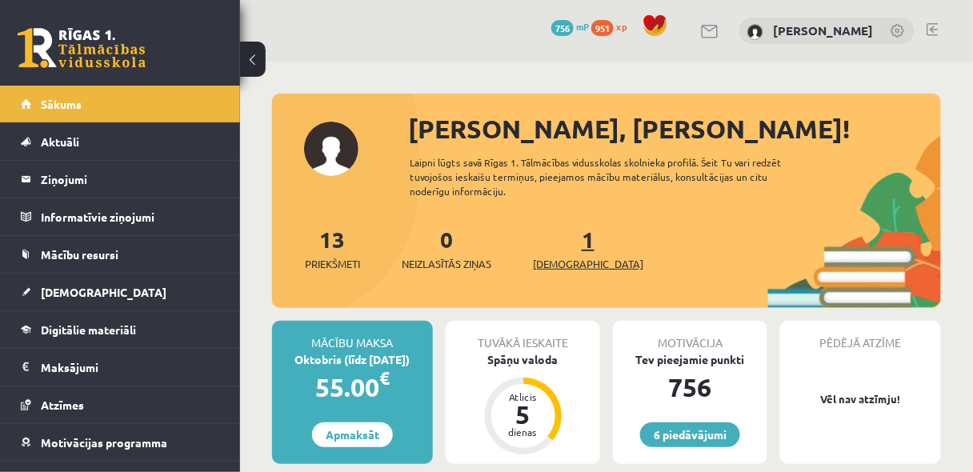
click at [547, 262] on span "[DEMOGRAPHIC_DATA]" at bounding box center [588, 264] width 110 height 16
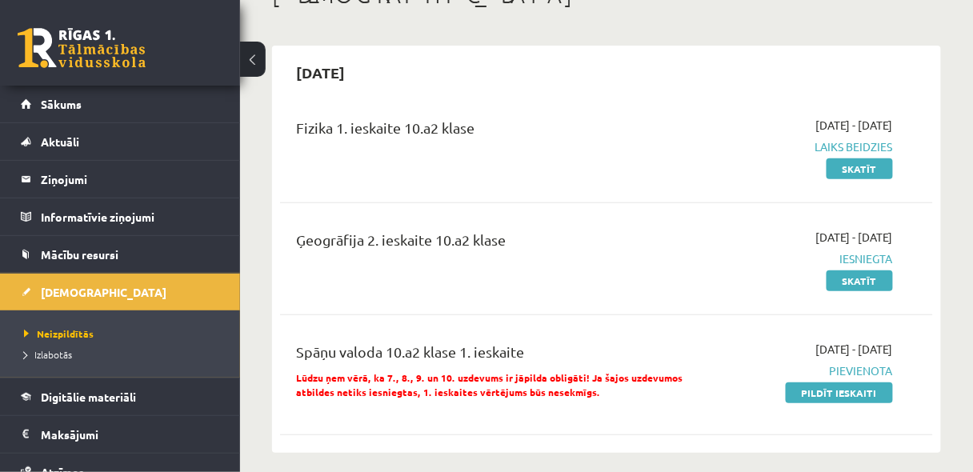
scroll to position [170, 0]
